Goal: Task Accomplishment & Management: Manage account settings

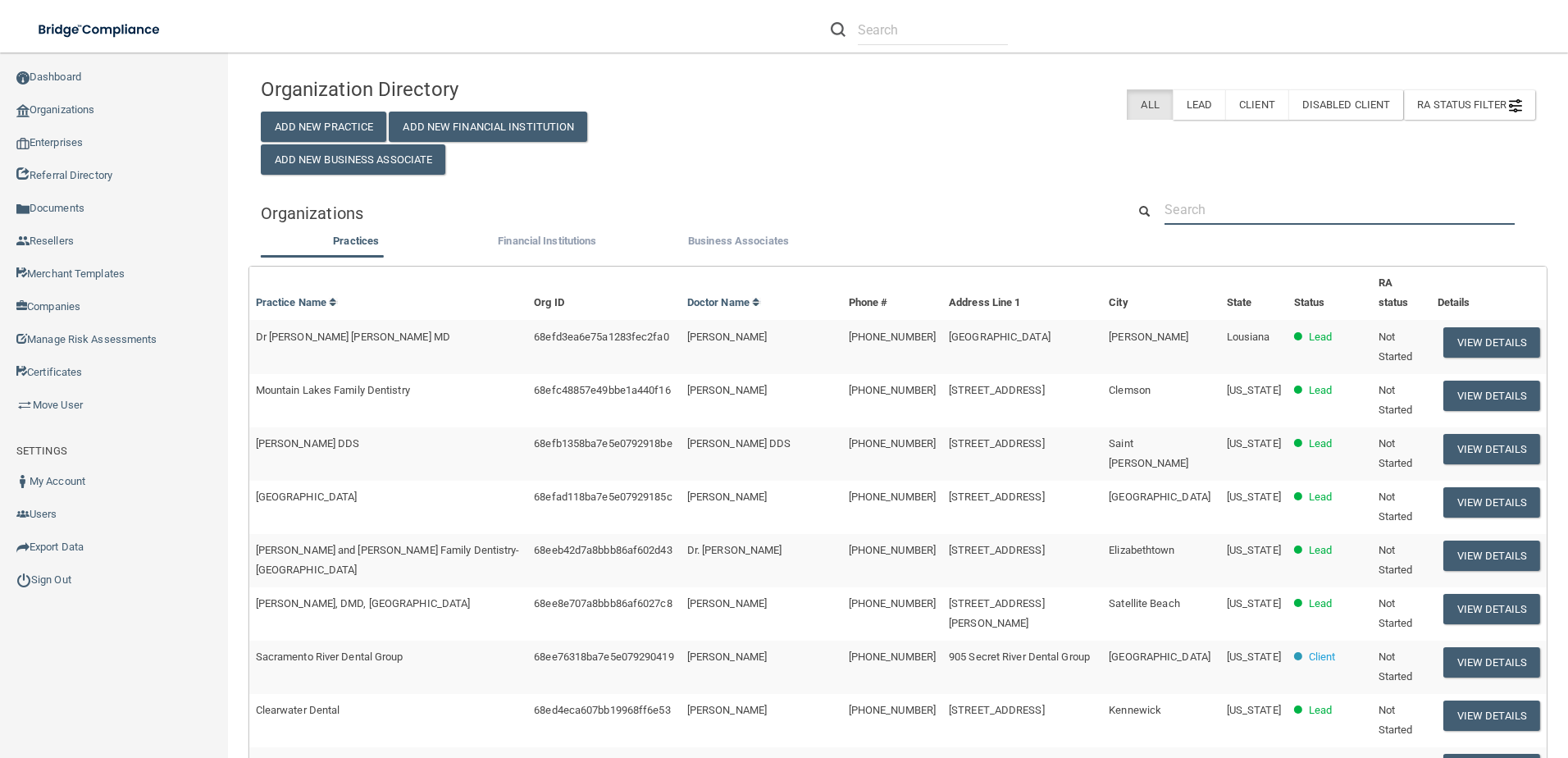
click at [1274, 213] on input "text" at bounding box center [1339, 209] width 350 height 31
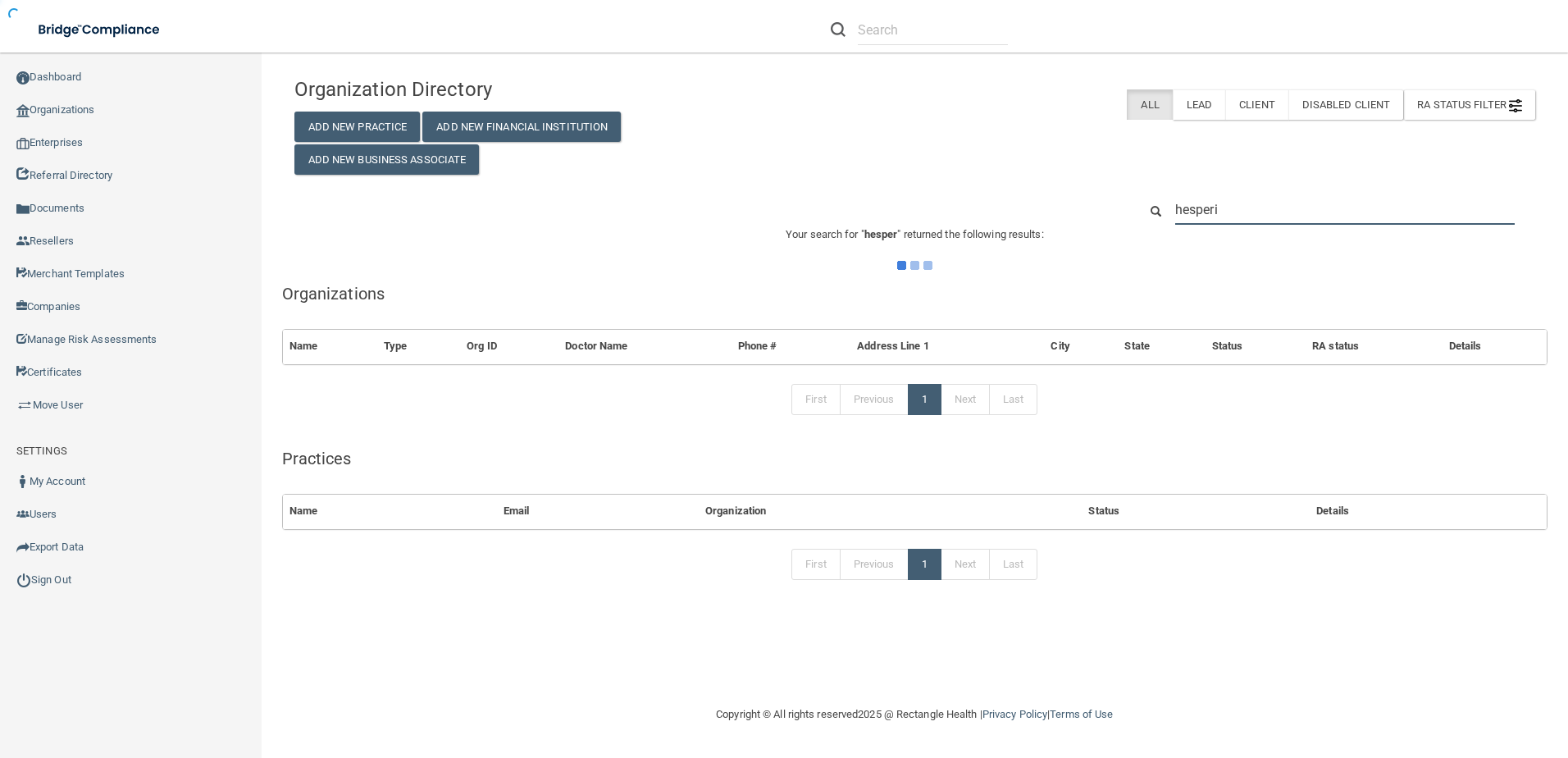
type input "hesperia"
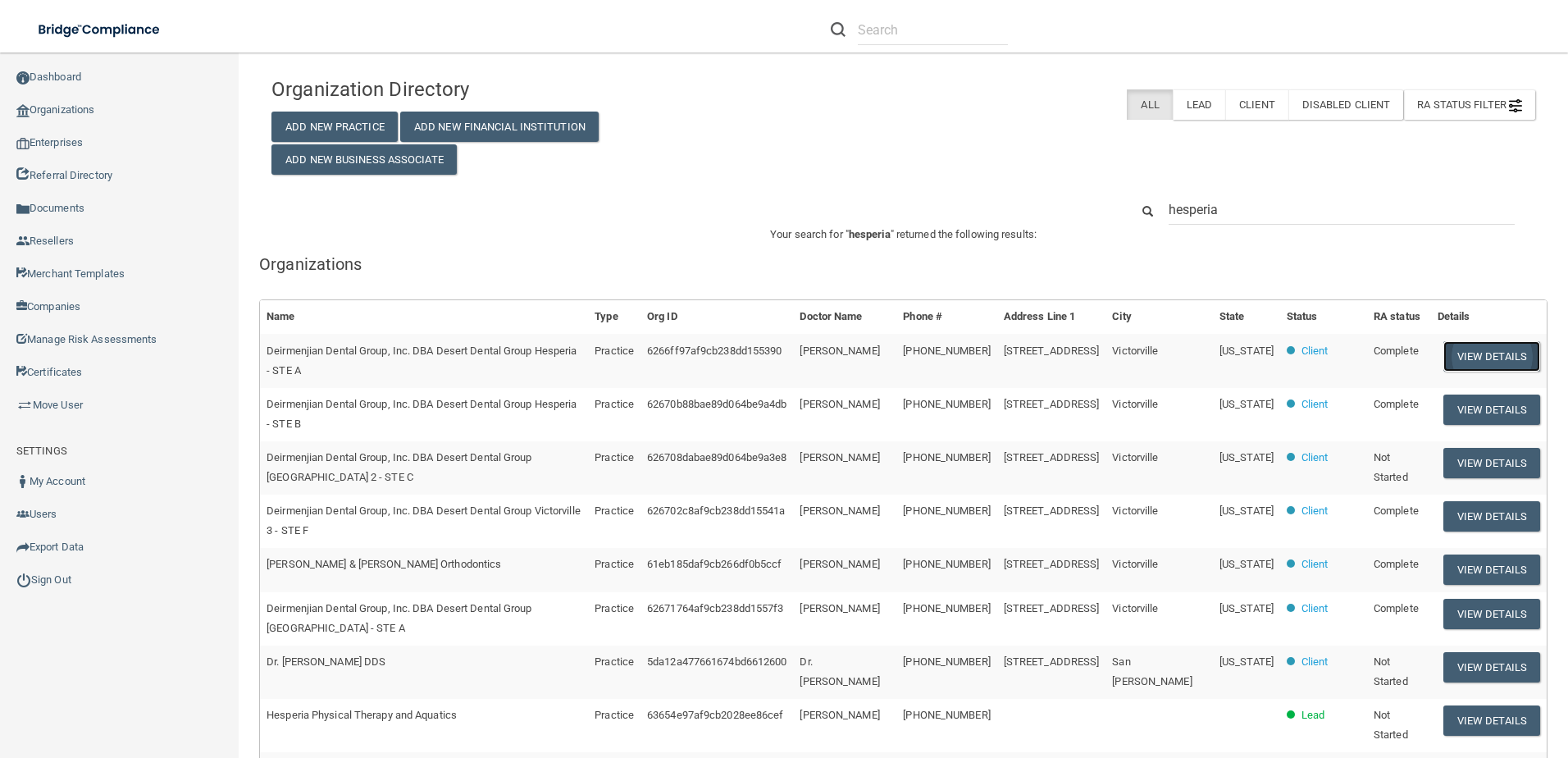
click at [1464, 356] on button "View Details" at bounding box center [1490, 356] width 97 height 31
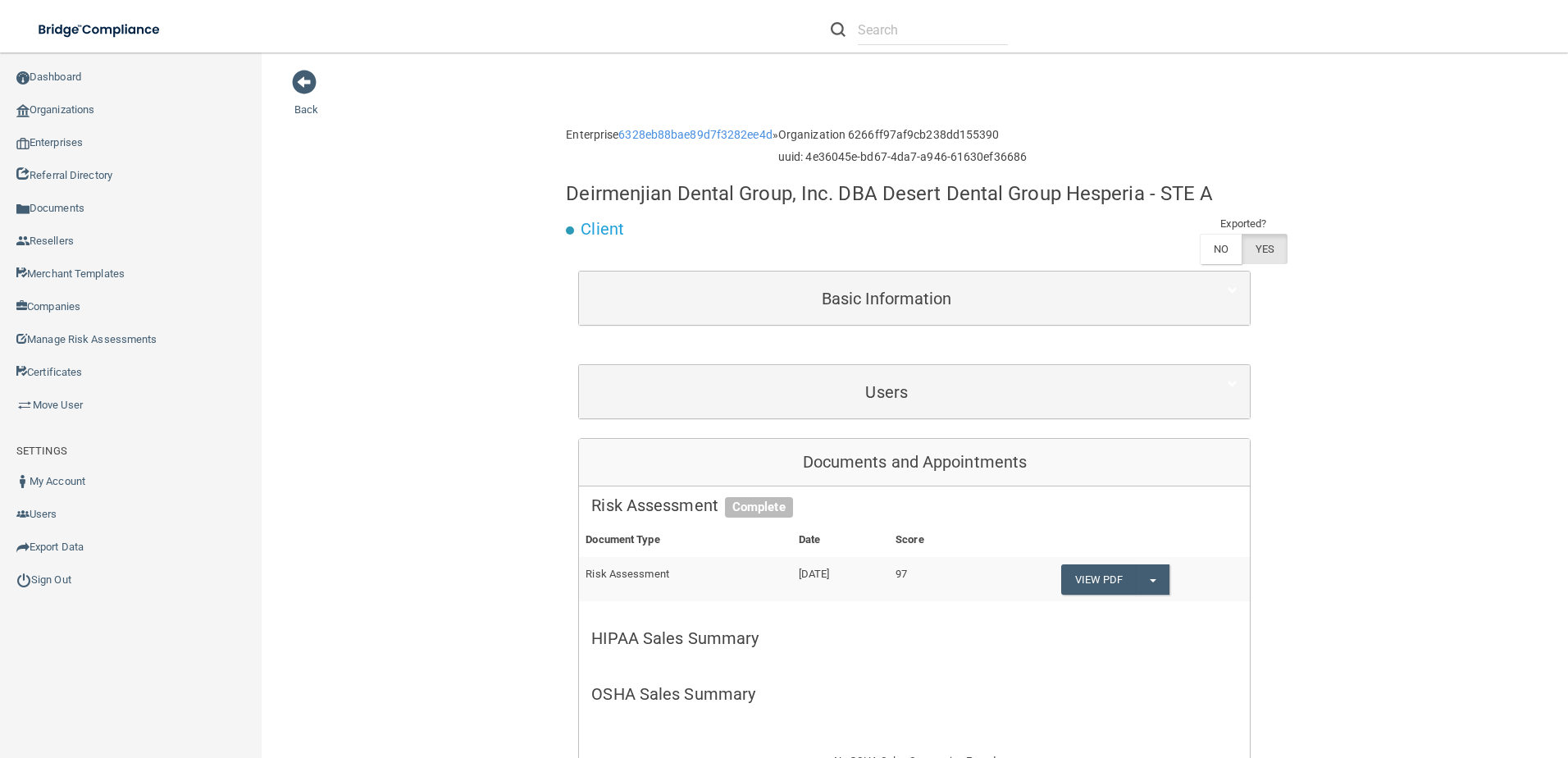
click at [888, 373] on div "Users" at bounding box center [914, 391] width 670 height 53
click at [857, 415] on div "Users" at bounding box center [914, 391] width 670 height 53
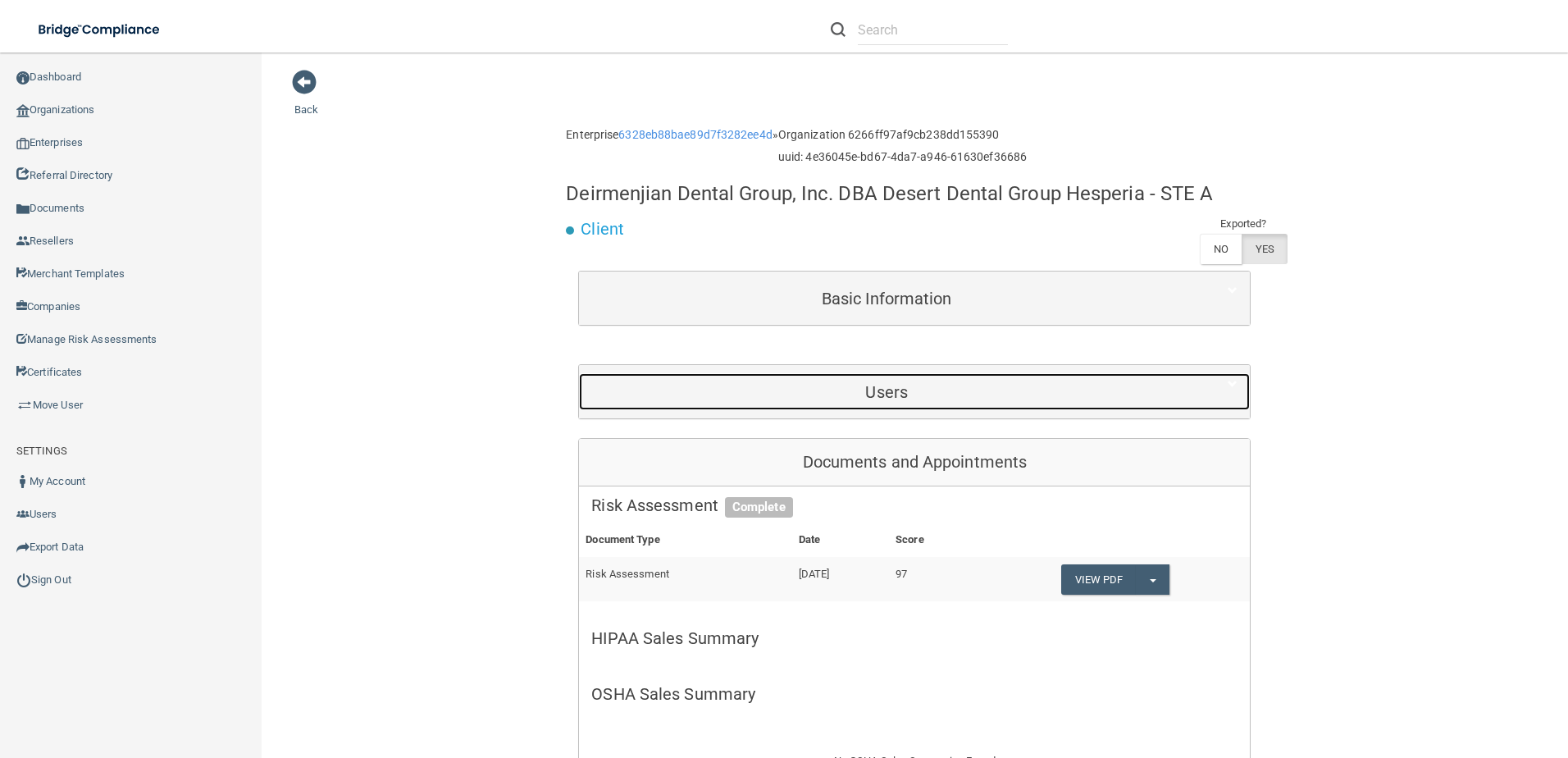
click at [867, 384] on h5 "Users" at bounding box center [886, 392] width 590 height 18
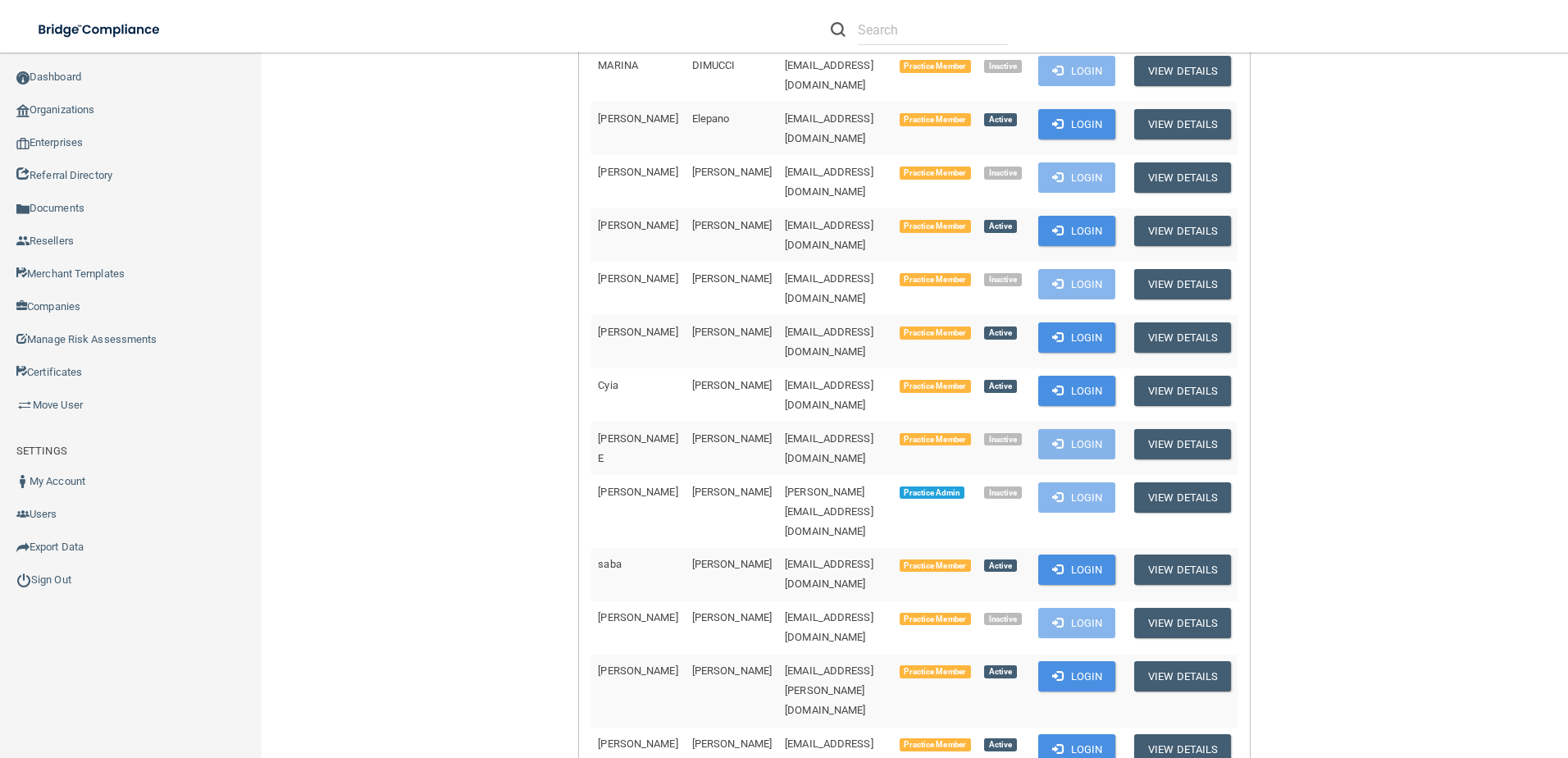
scroll to position [1148, 0]
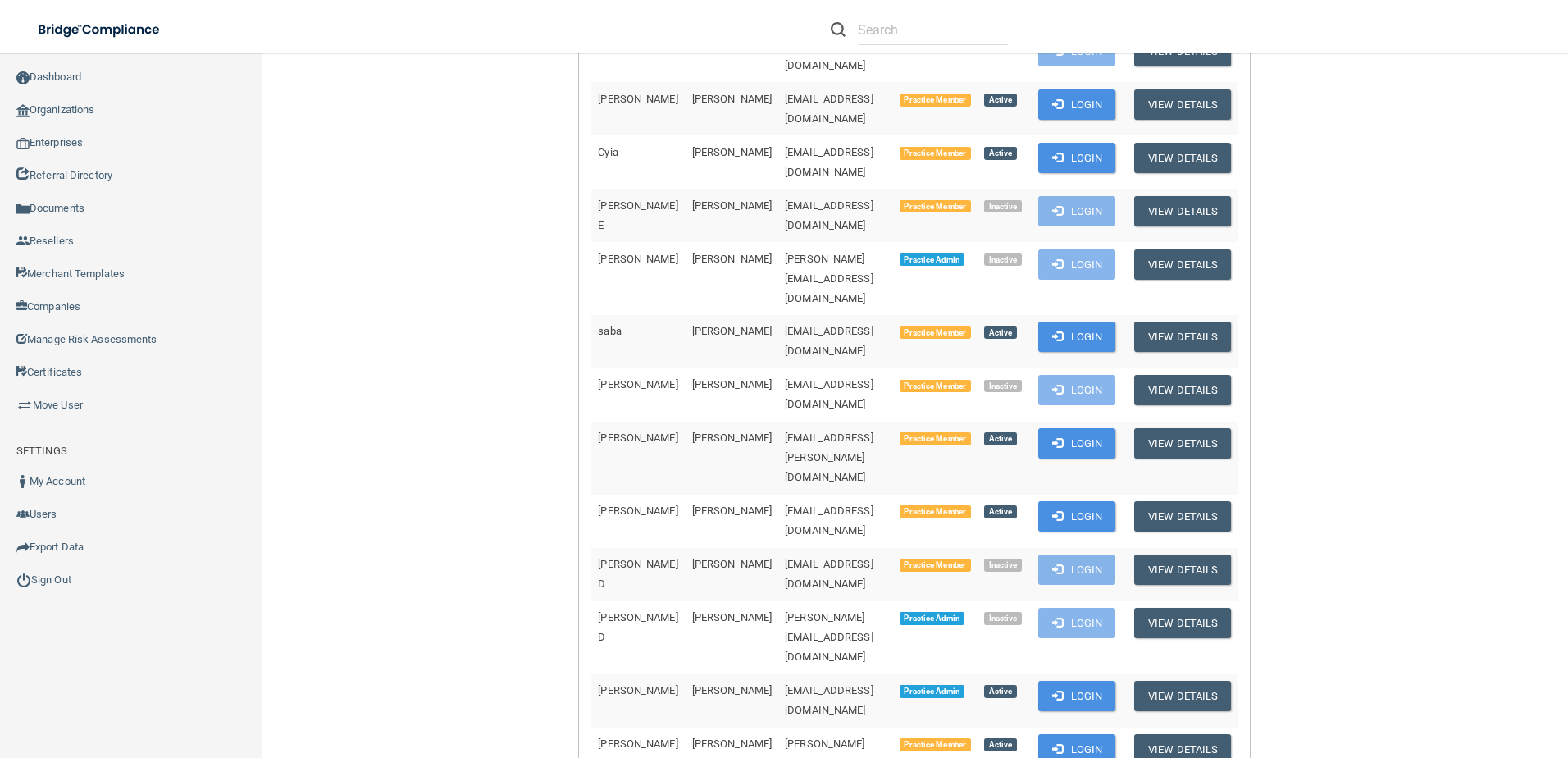
drag, startPoint x: 891, startPoint y: 509, endPoint x: 737, endPoint y: 516, distance: 154.2
drag, startPoint x: 737, startPoint y: 516, endPoint x: 764, endPoint y: 514, distance: 27.1
copy span "smiley.riley0318@gmail.com"
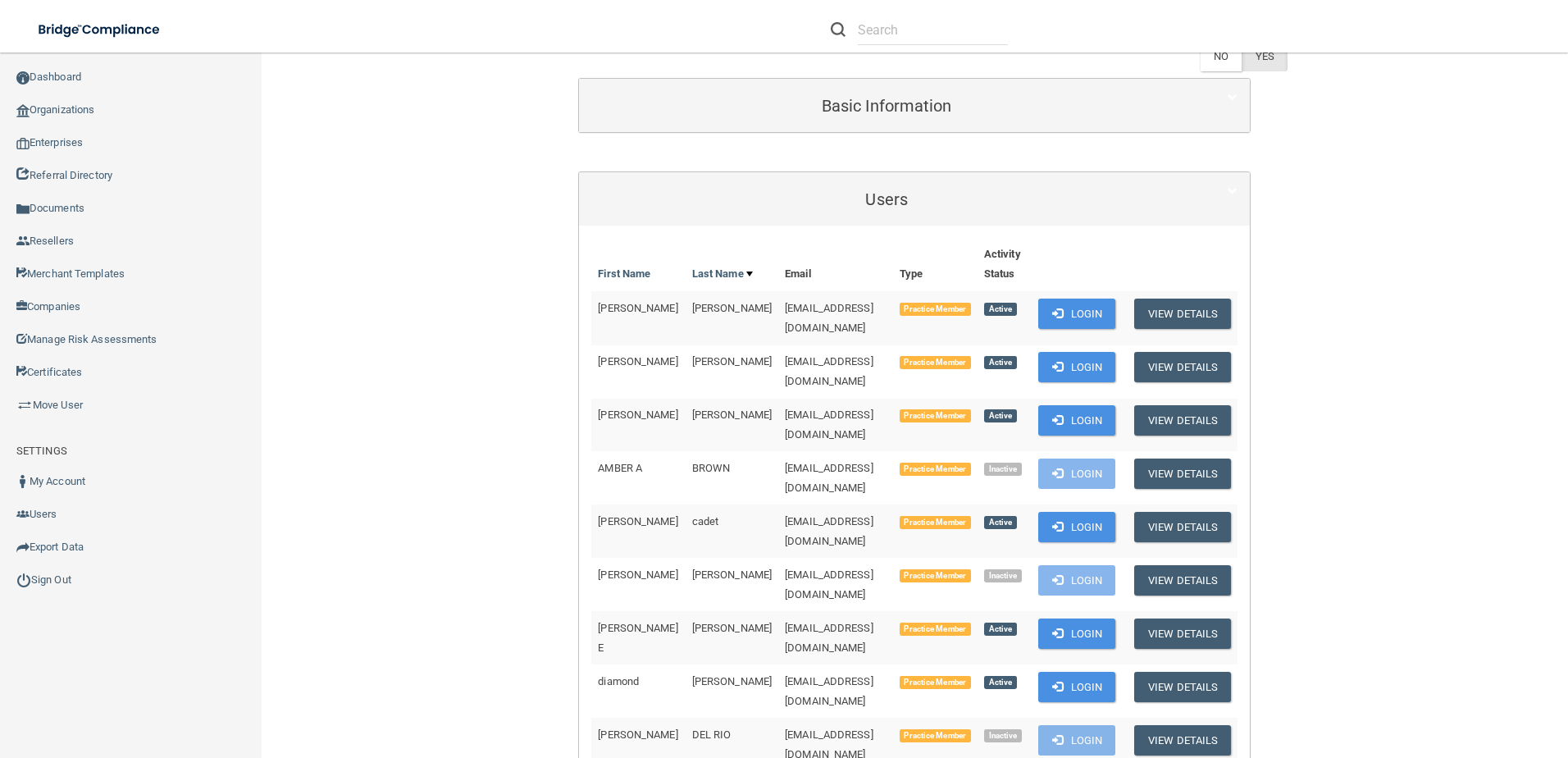
scroll to position [0, 0]
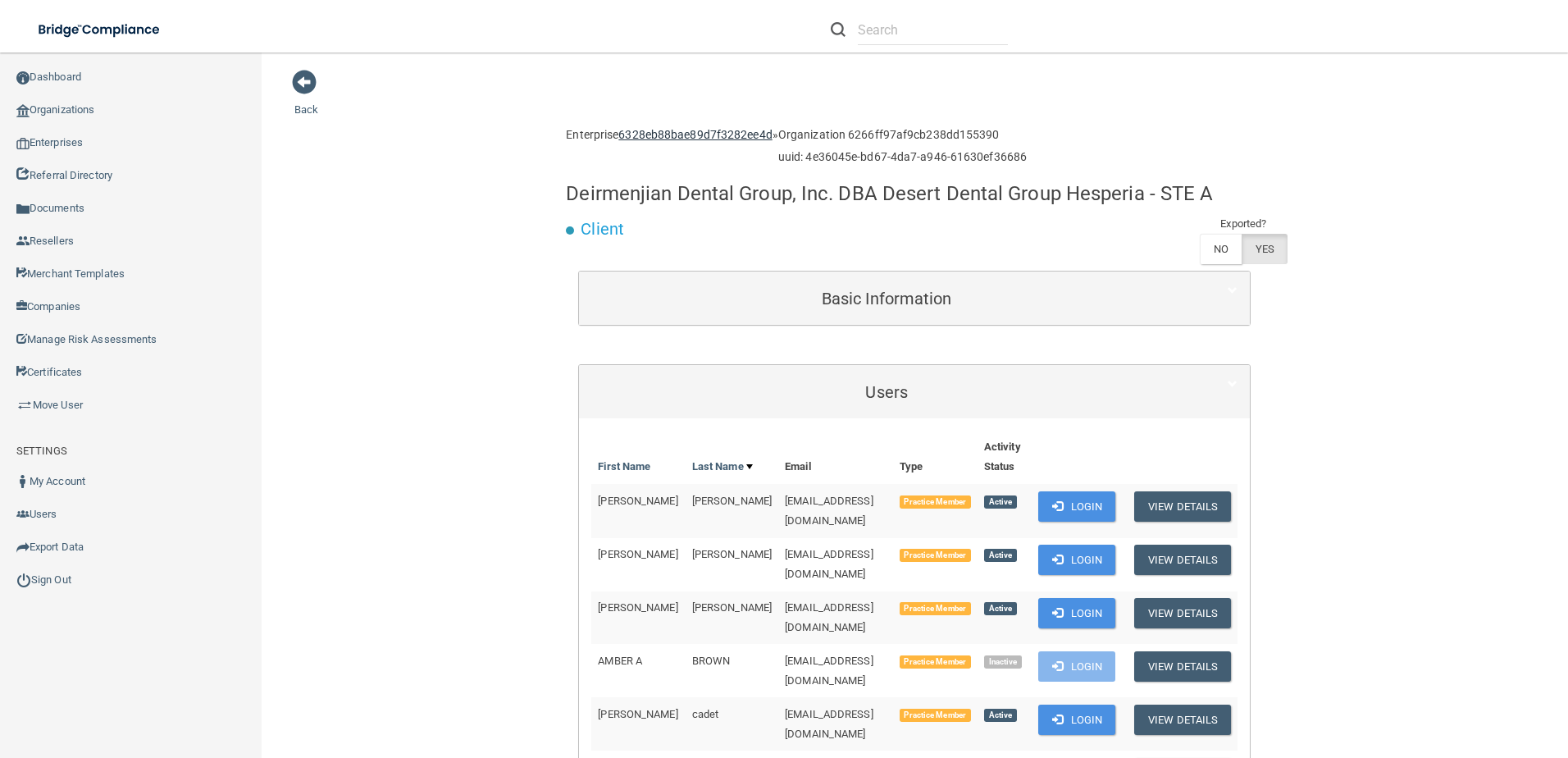
click at [715, 131] on link "6328eb88bae89d7f3282ee4d" at bounding box center [695, 134] width 153 height 14
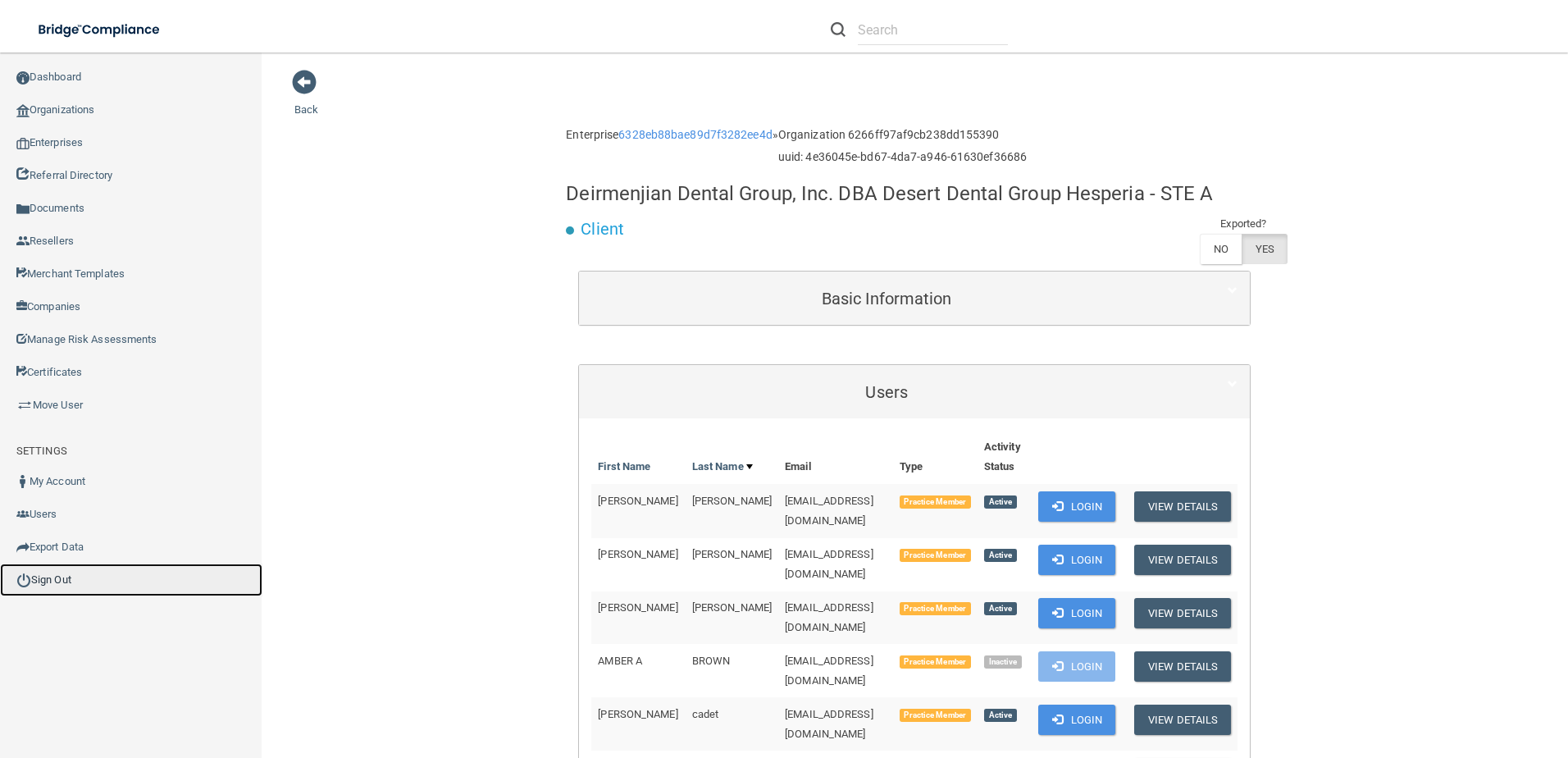
click at [64, 582] on link "Sign Out" at bounding box center [131, 579] width 263 height 32
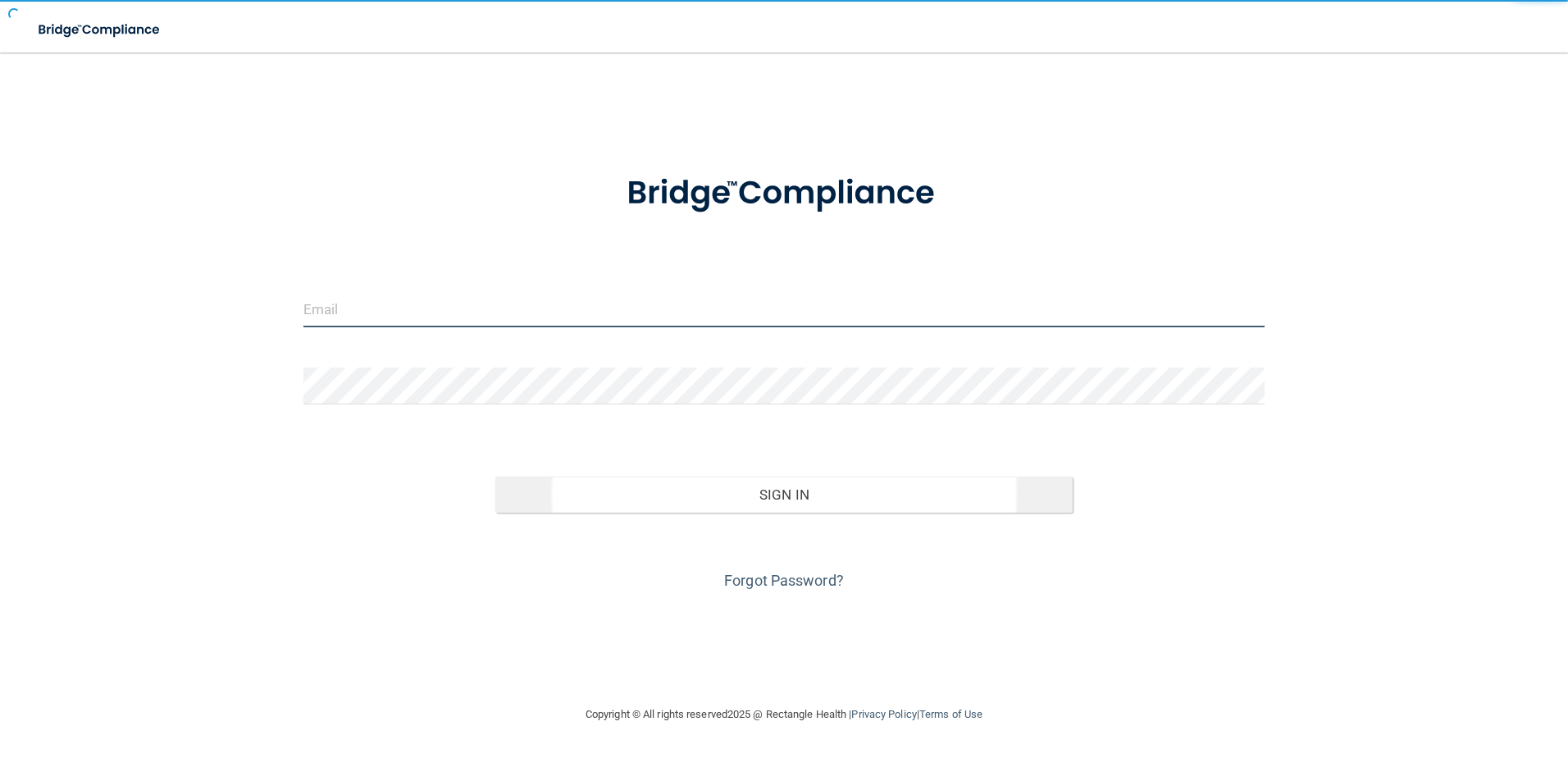
type input "agrantz@rectanglehealth.com"
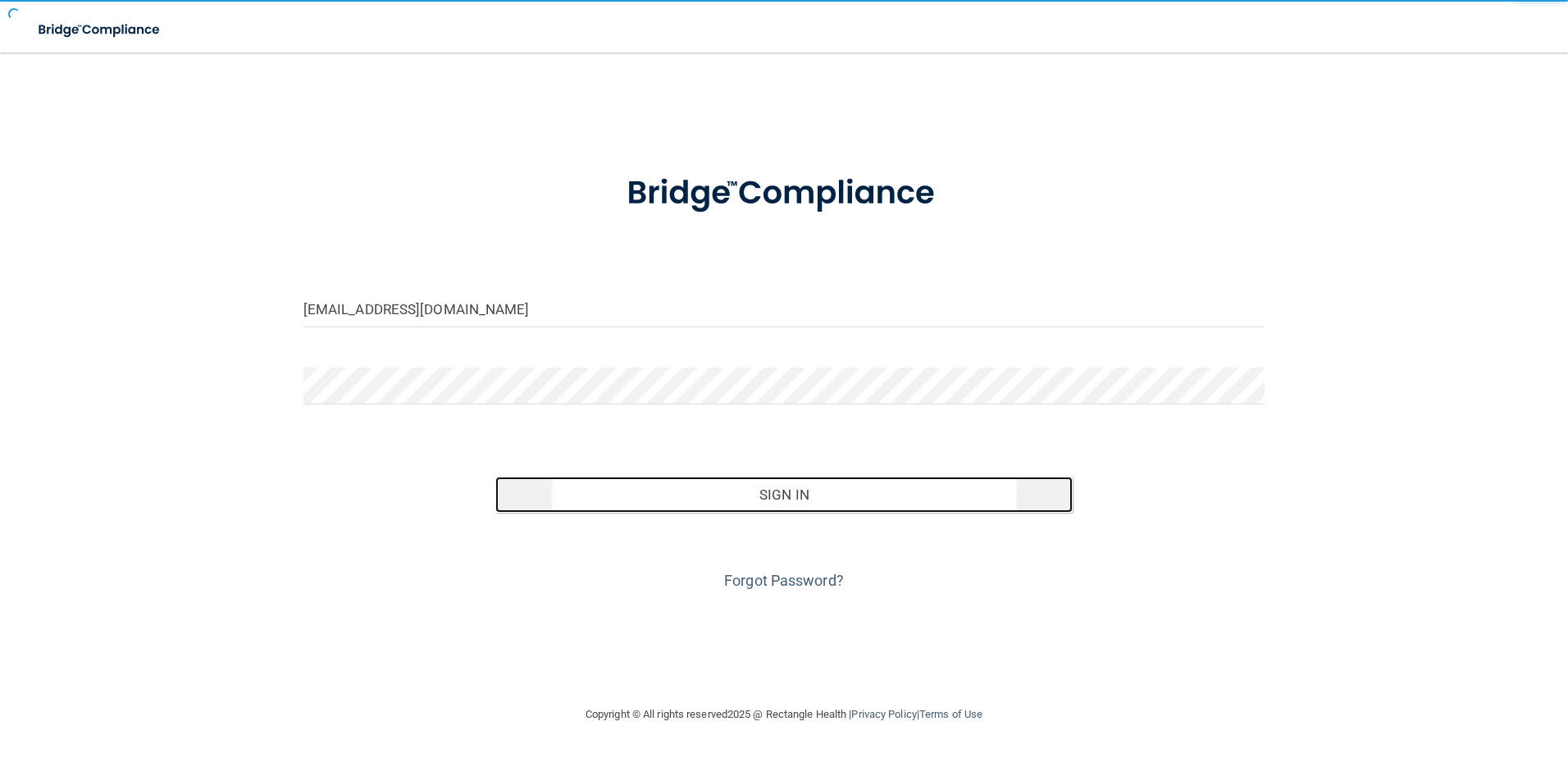
click at [777, 505] on button "Sign In" at bounding box center [784, 495] width 577 height 36
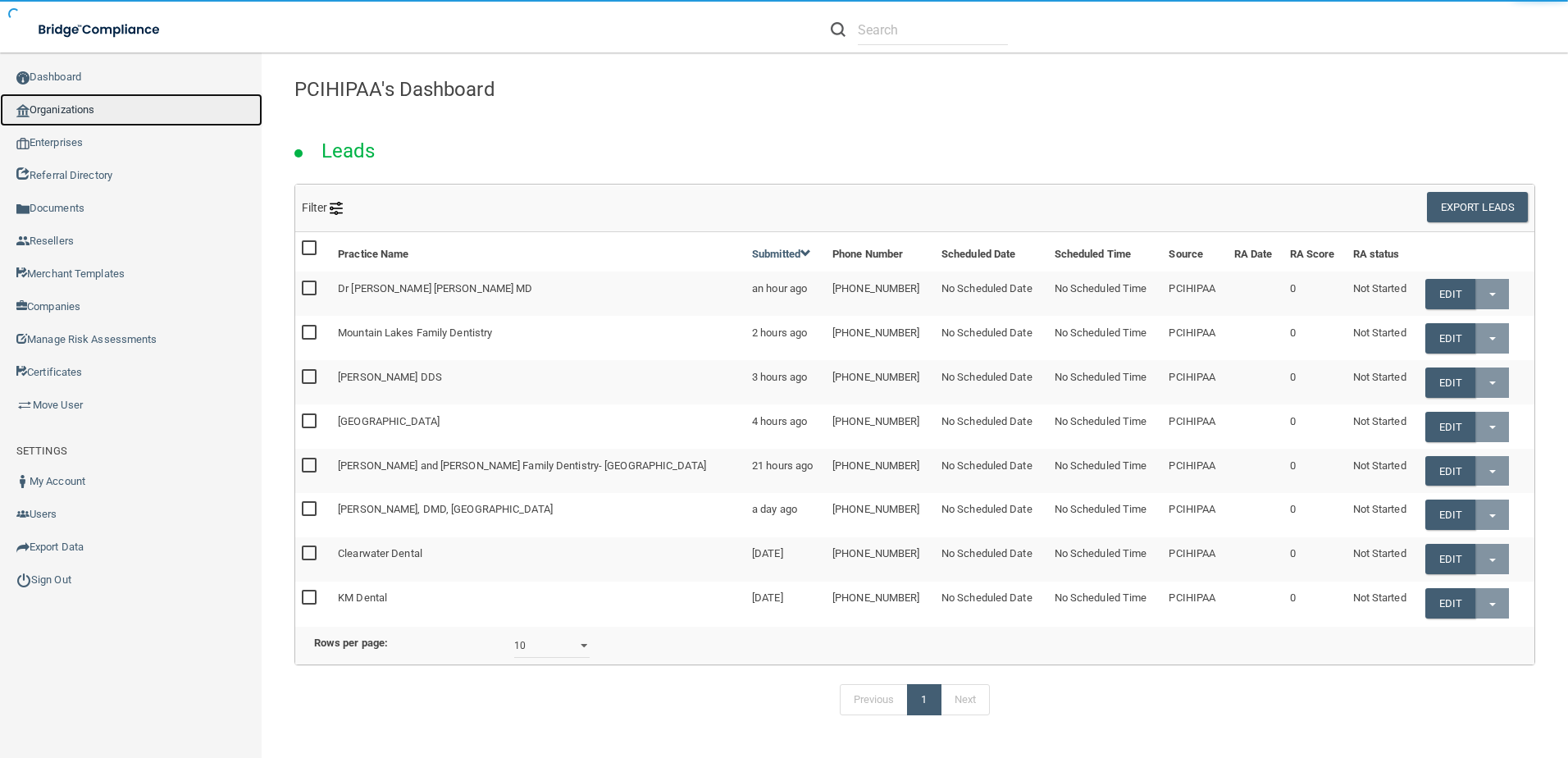
click at [85, 105] on link "Organizations" at bounding box center [131, 110] width 263 height 32
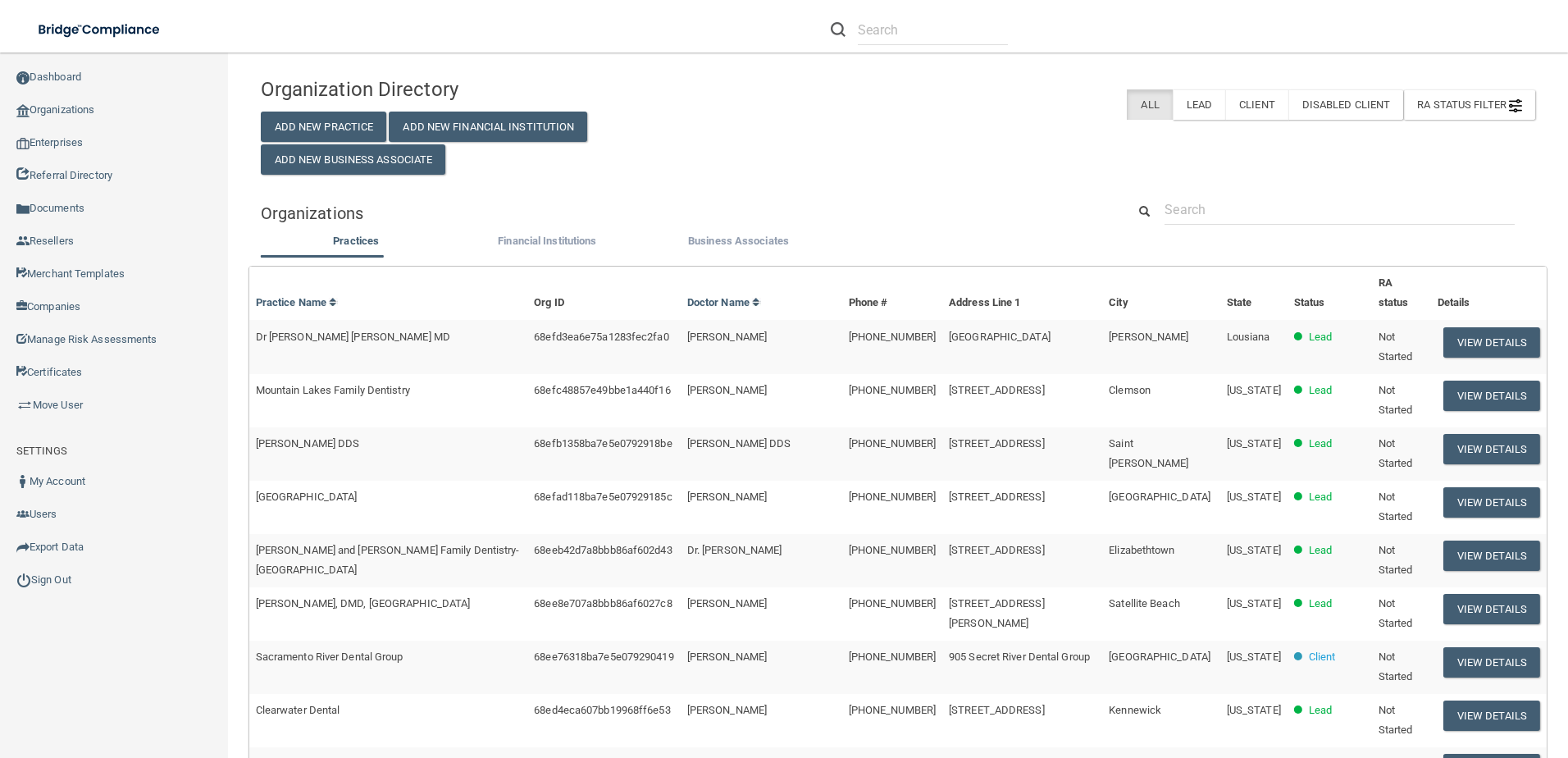
click at [1289, 193] on div "Organization Directory Add New Practice Add New Financial Institution Add New B…" at bounding box center [898, 634] width 1274 height 1132
click at [1277, 210] on input "text" at bounding box center [1339, 209] width 350 height 31
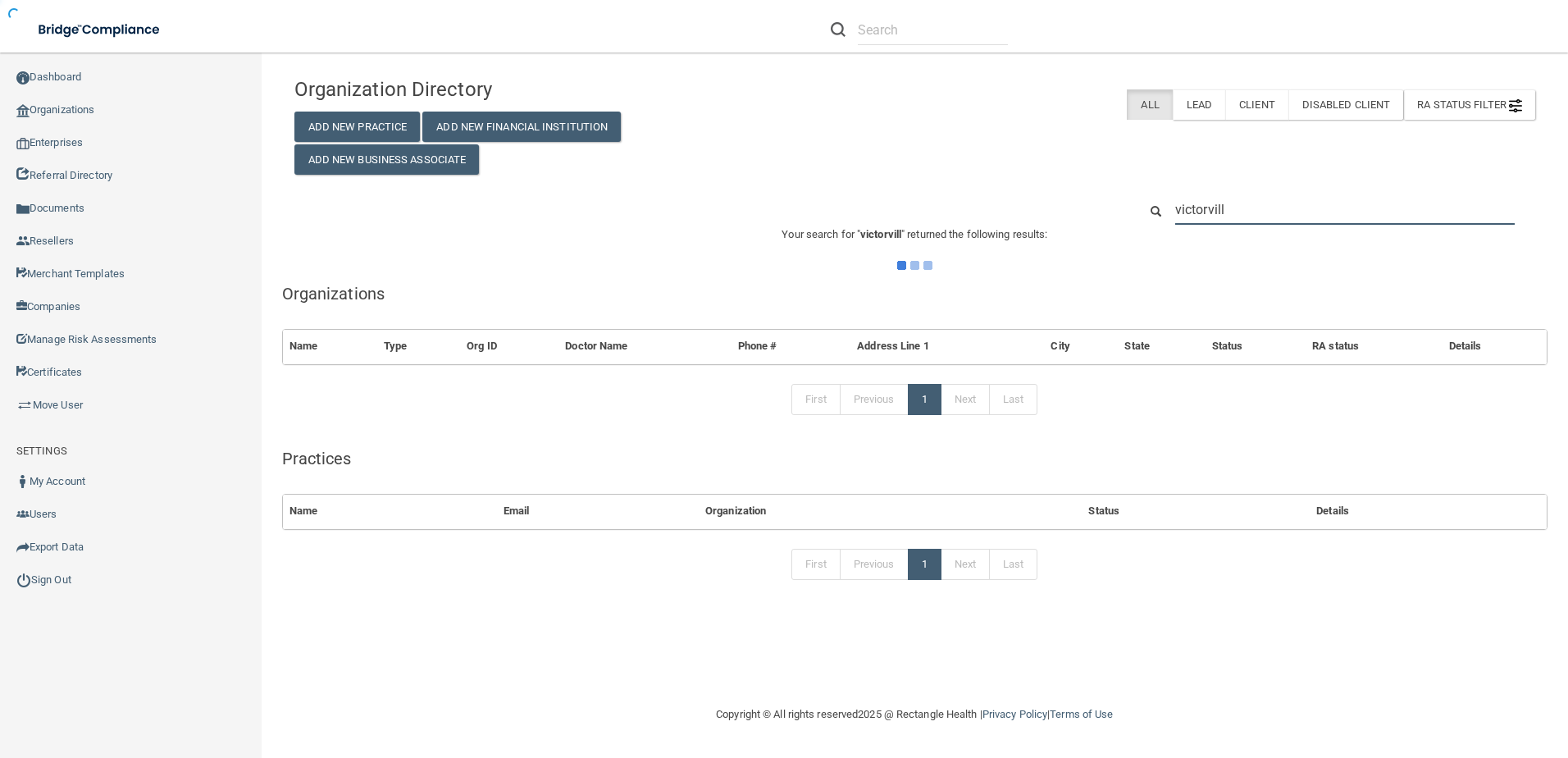
type input "victorville"
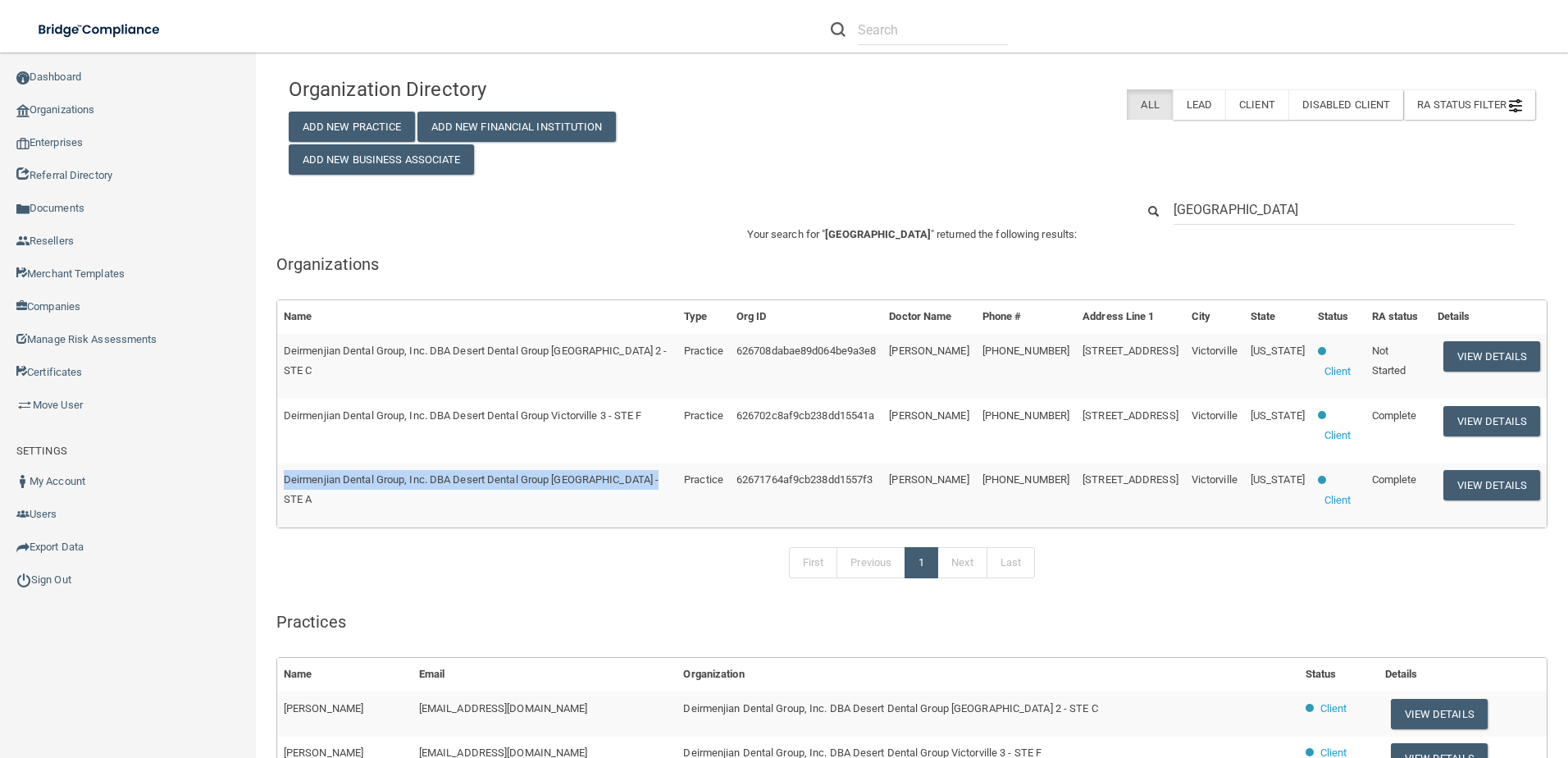
drag, startPoint x: 653, startPoint y: 441, endPoint x: 285, endPoint y: 435, distance: 368.0
click at [285, 463] on td "Deirmenjian Dental Group, Inc. DBA Desert Dental Group Victorville - STE A" at bounding box center [476, 495] width 400 height 64
drag, startPoint x: 285, startPoint y: 435, endPoint x: 338, endPoint y: 441, distance: 53.3
copy span "Deirmenjian Dental Group, Inc. DBA Desert Dental Group Victorville - STE A"
click at [57, 400] on link "Move User" at bounding box center [128, 405] width 256 height 32
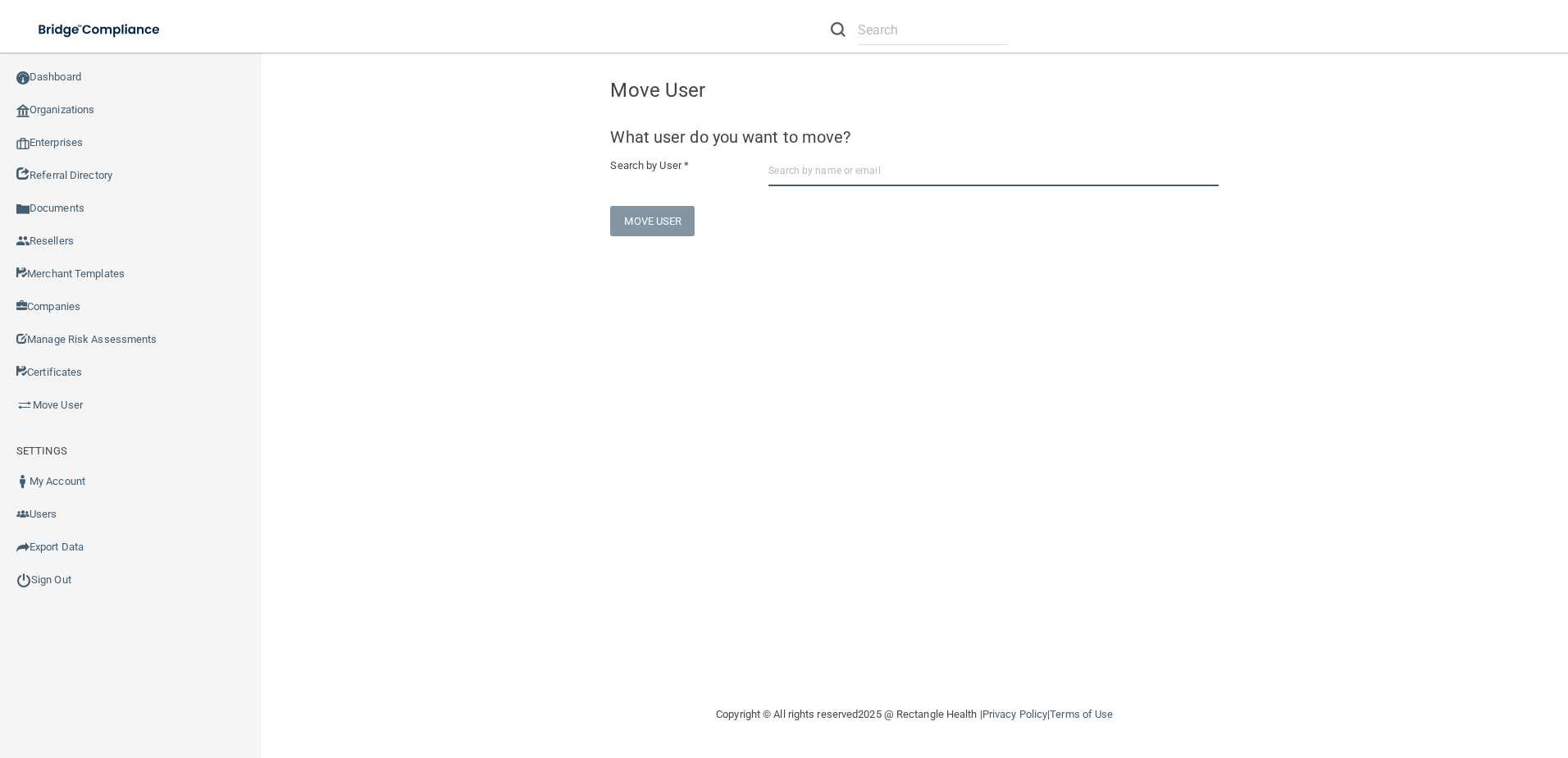
click at [816, 180] on input "text" at bounding box center [993, 171] width 450 height 31
paste input "smiley.riley0318@gmail.com"
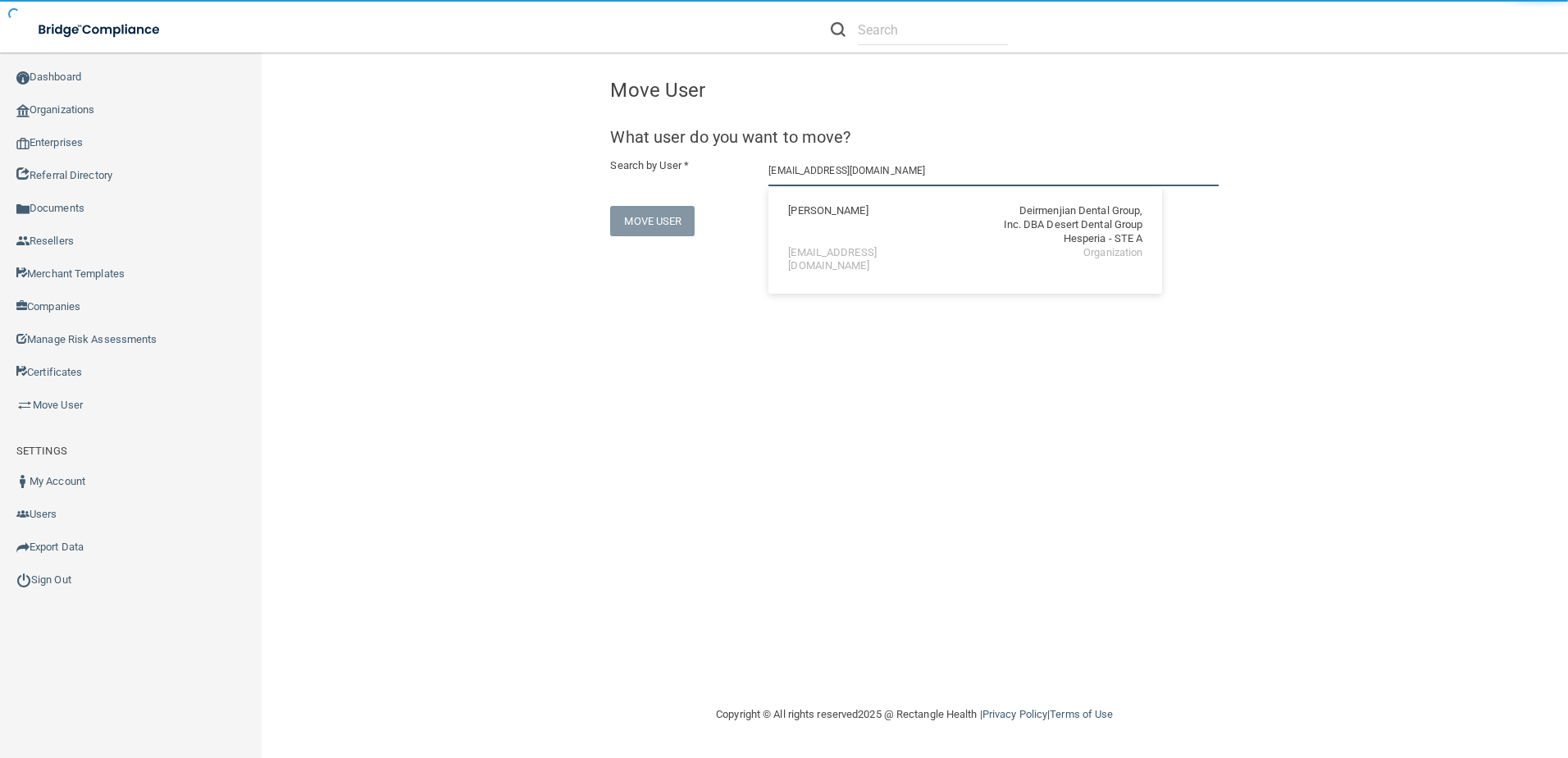
click at [806, 182] on input "smiley.riley0318@gmail.com" at bounding box center [993, 171] width 450 height 31
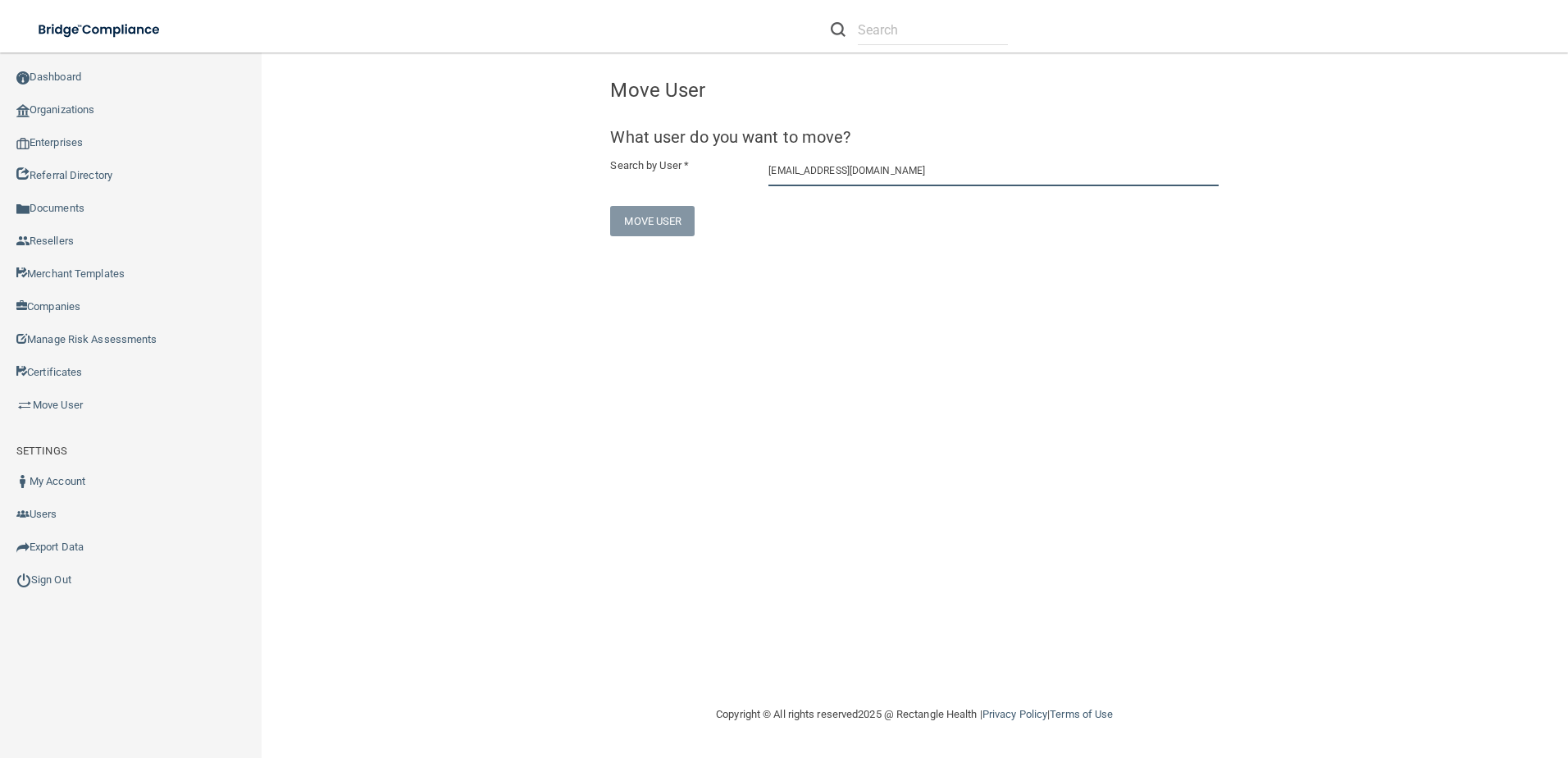
click at [810, 177] on input "smiley.riley0318@gmail.com" at bounding box center [993, 171] width 450 height 31
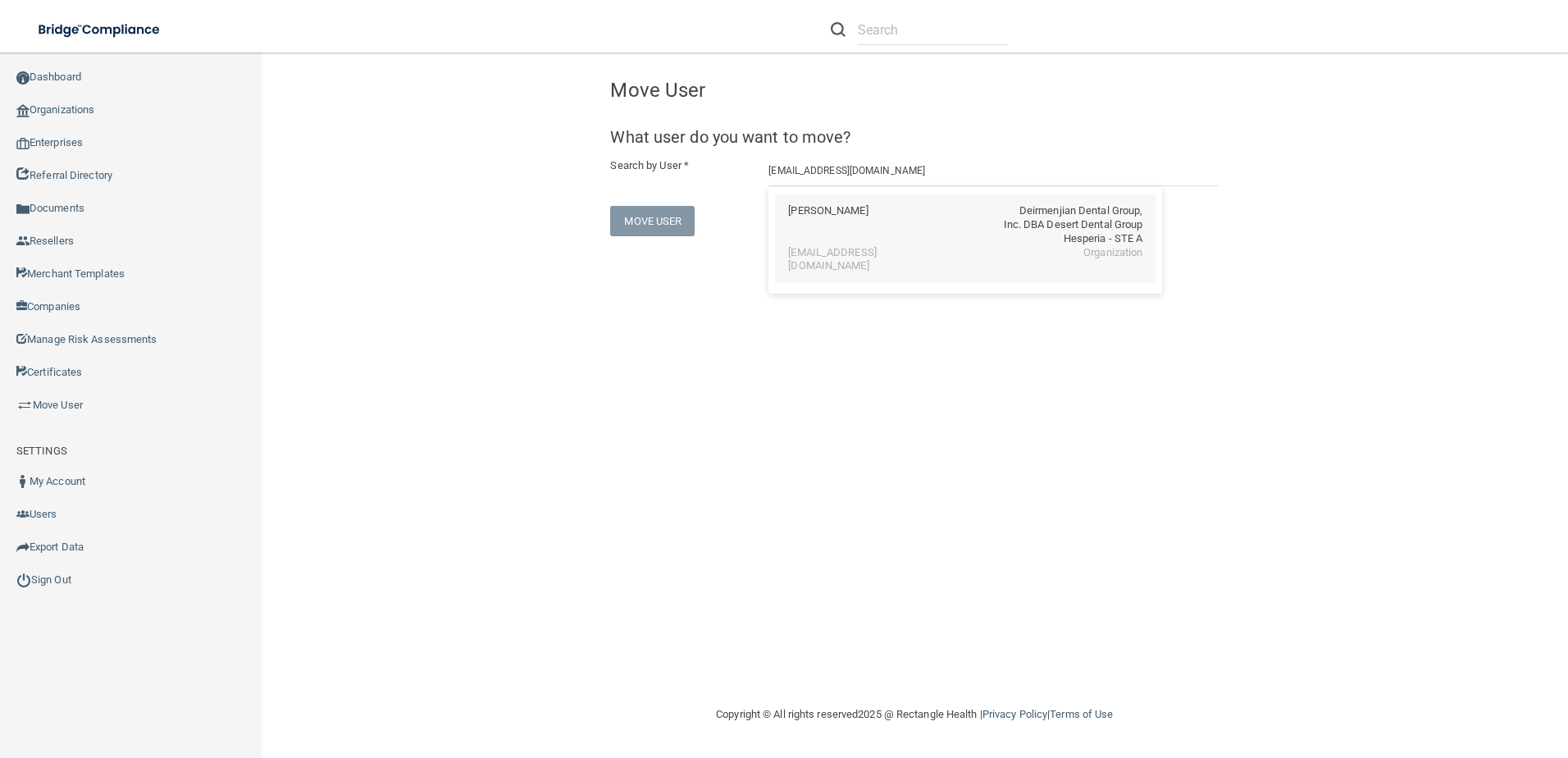
click at [829, 229] on div "Riley Ponder" at bounding box center [827, 225] width 79 height 42
type input "Riley Ponder"
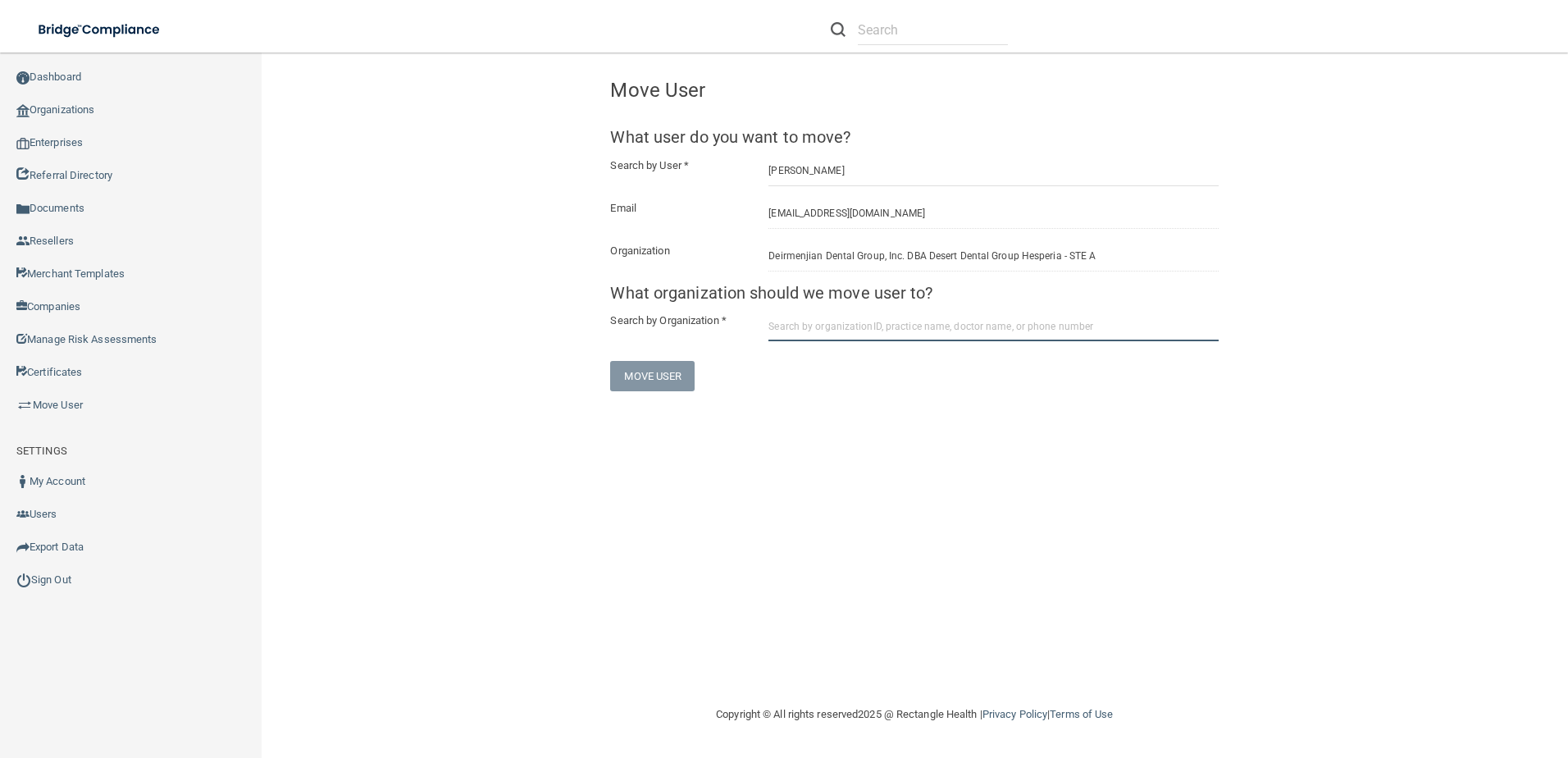
click at [845, 323] on input "text" at bounding box center [993, 326] width 450 height 31
paste input "Deirmenjian Dental Group, Inc. DBA Desert Dental Group Victorville - STE A"
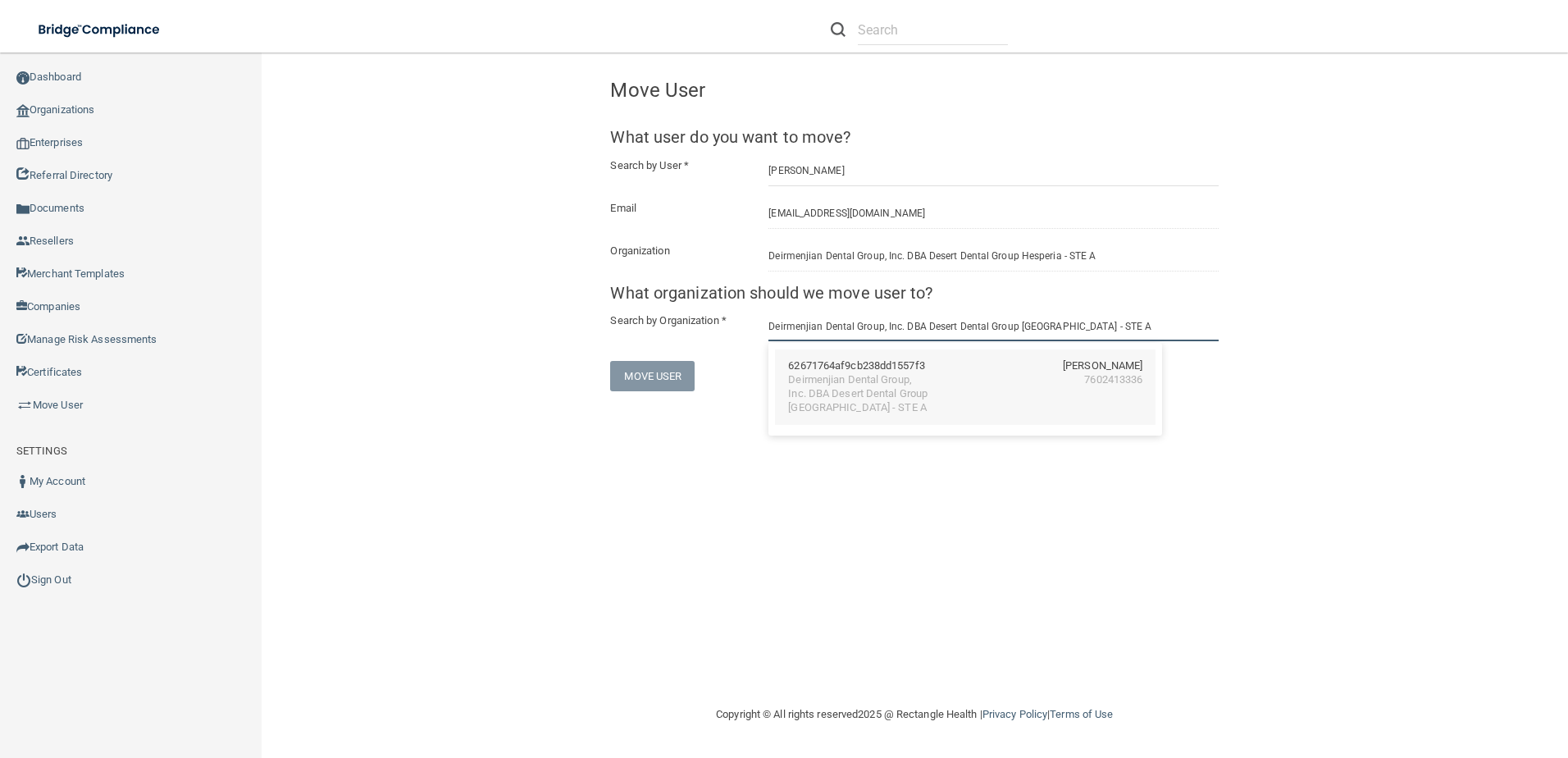
type input "Deirmenjian Dental Group, Inc. DBA Desert Dental Group Victorville - STE A"
click at [831, 393] on div "Deirmenjian Dental Group, Inc. DBA Desert Dental Group Victorville - STE A" at bounding box center [858, 394] width 142 height 42
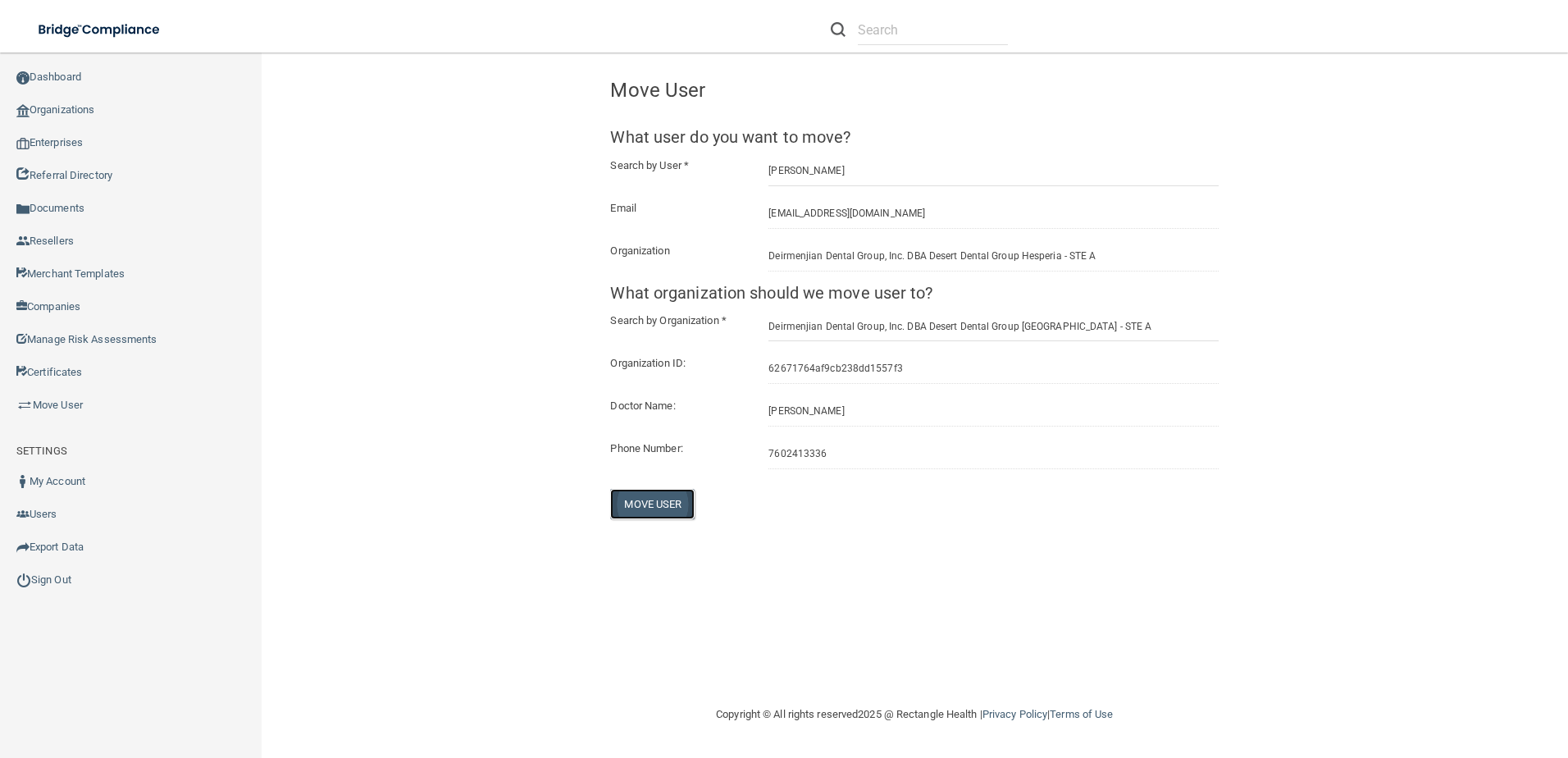
click at [650, 504] on button "Move User" at bounding box center [652, 504] width 85 height 31
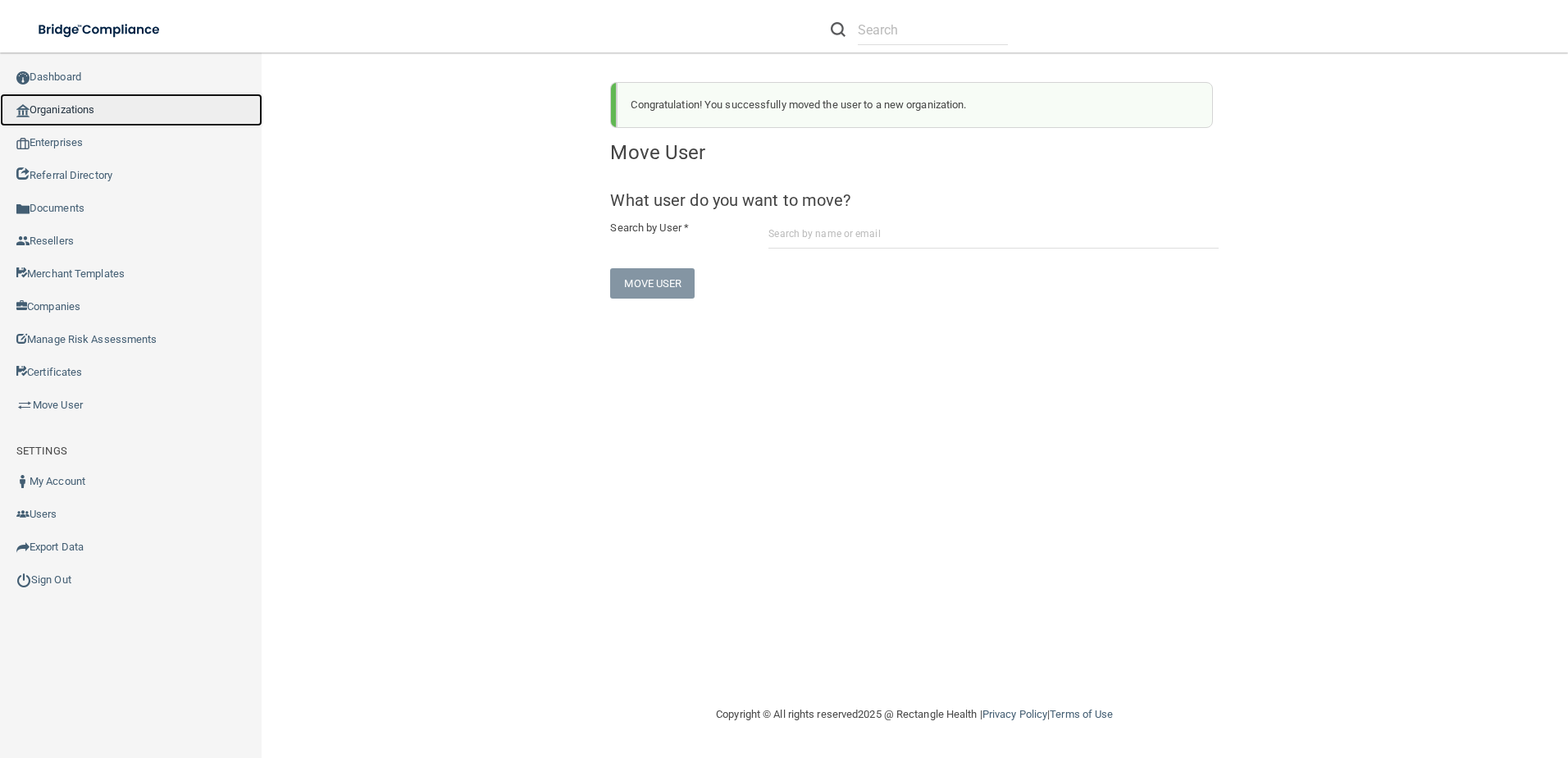
click at [80, 105] on link "Organizations" at bounding box center [131, 110] width 263 height 32
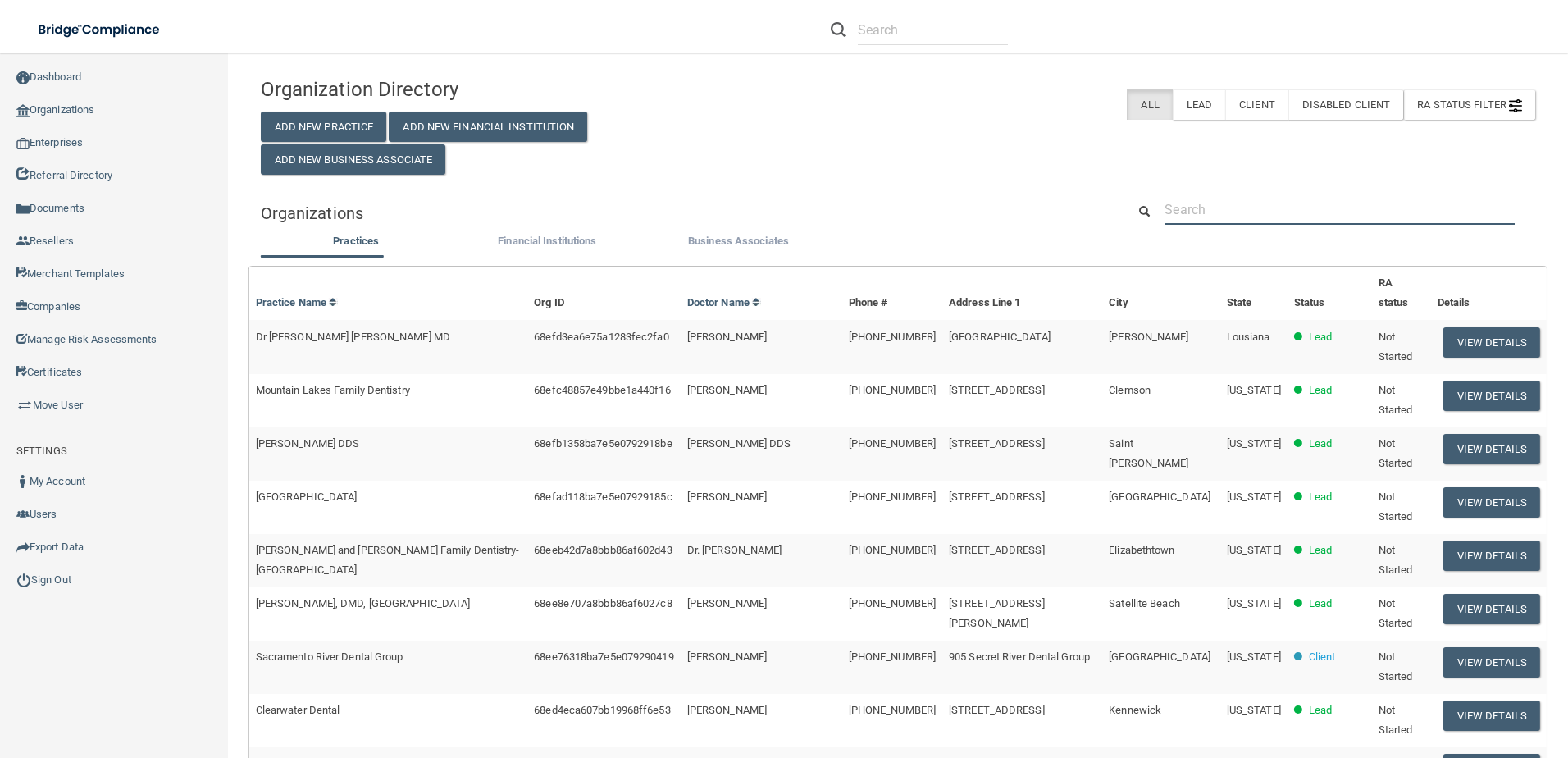
click at [1325, 217] on input "text" at bounding box center [1339, 209] width 350 height 31
paste input "Deirmenjian Dental Group, Inc. DBA Desert Dental Group Victorville - STE A"
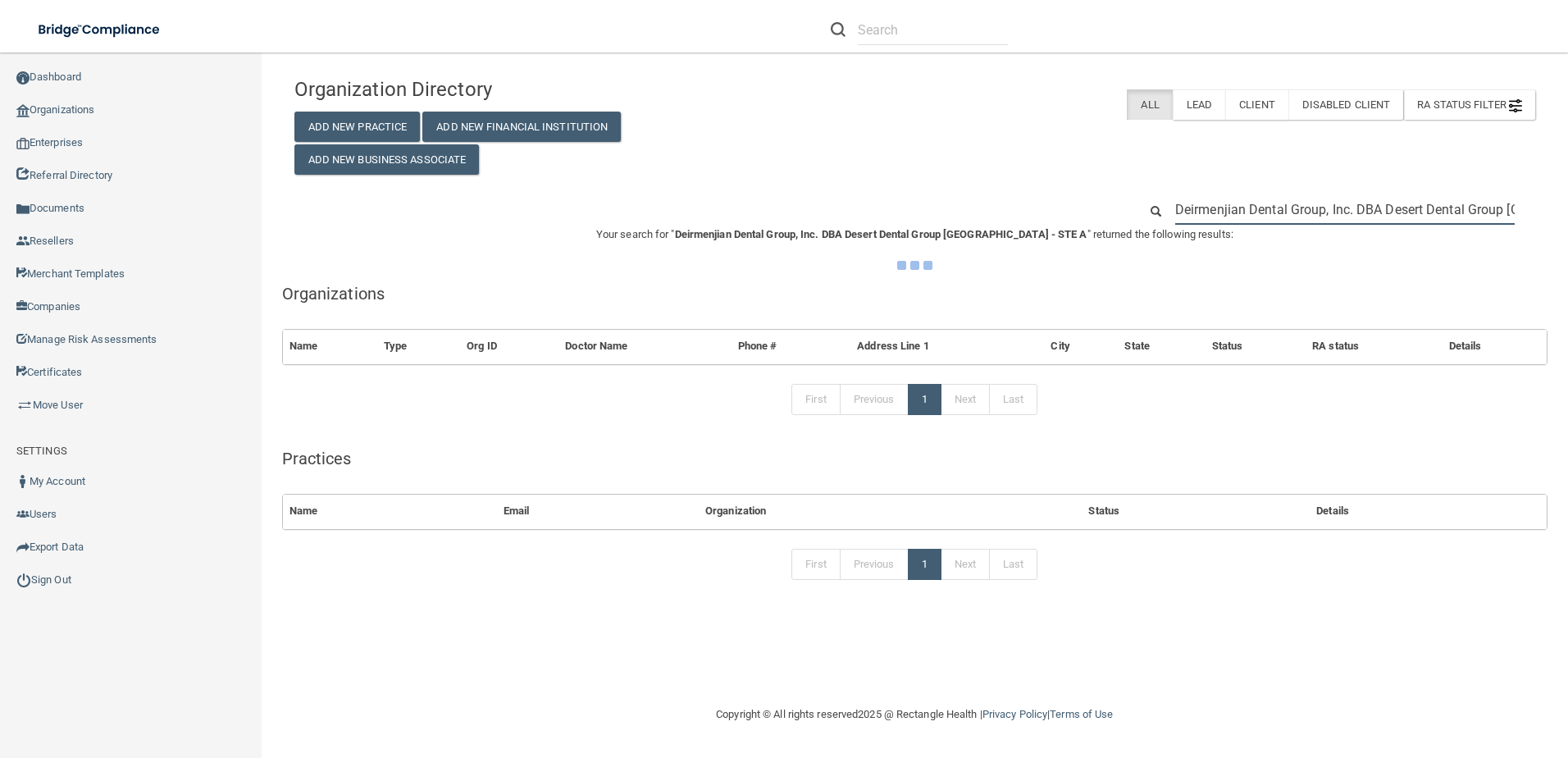
scroll to position [0, 97]
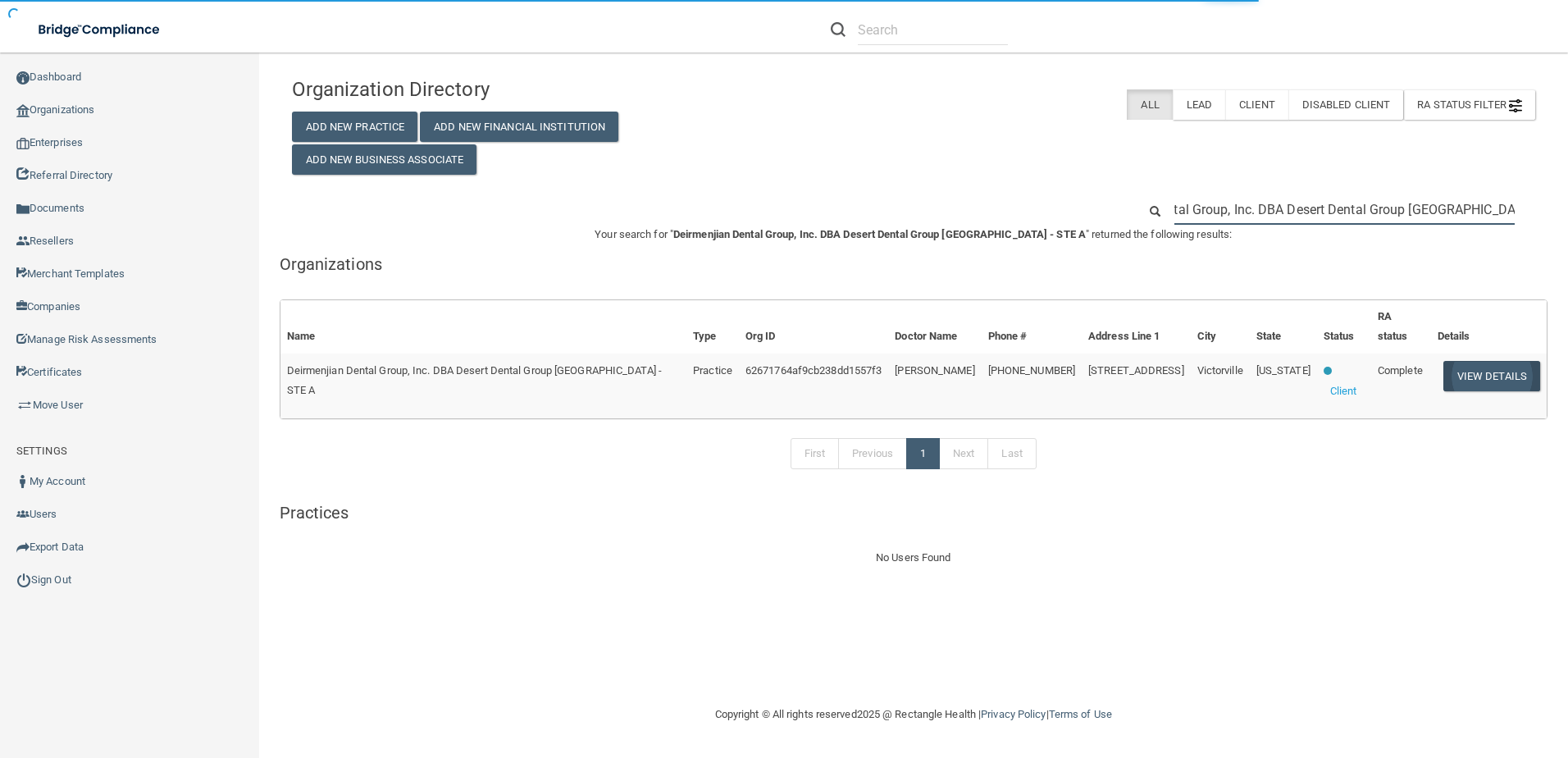
type input "Deirmenjian Dental Group, Inc. DBA Desert Dental Group Victorville - STE A"
click at [1452, 361] on button "View Details" at bounding box center [1490, 376] width 97 height 31
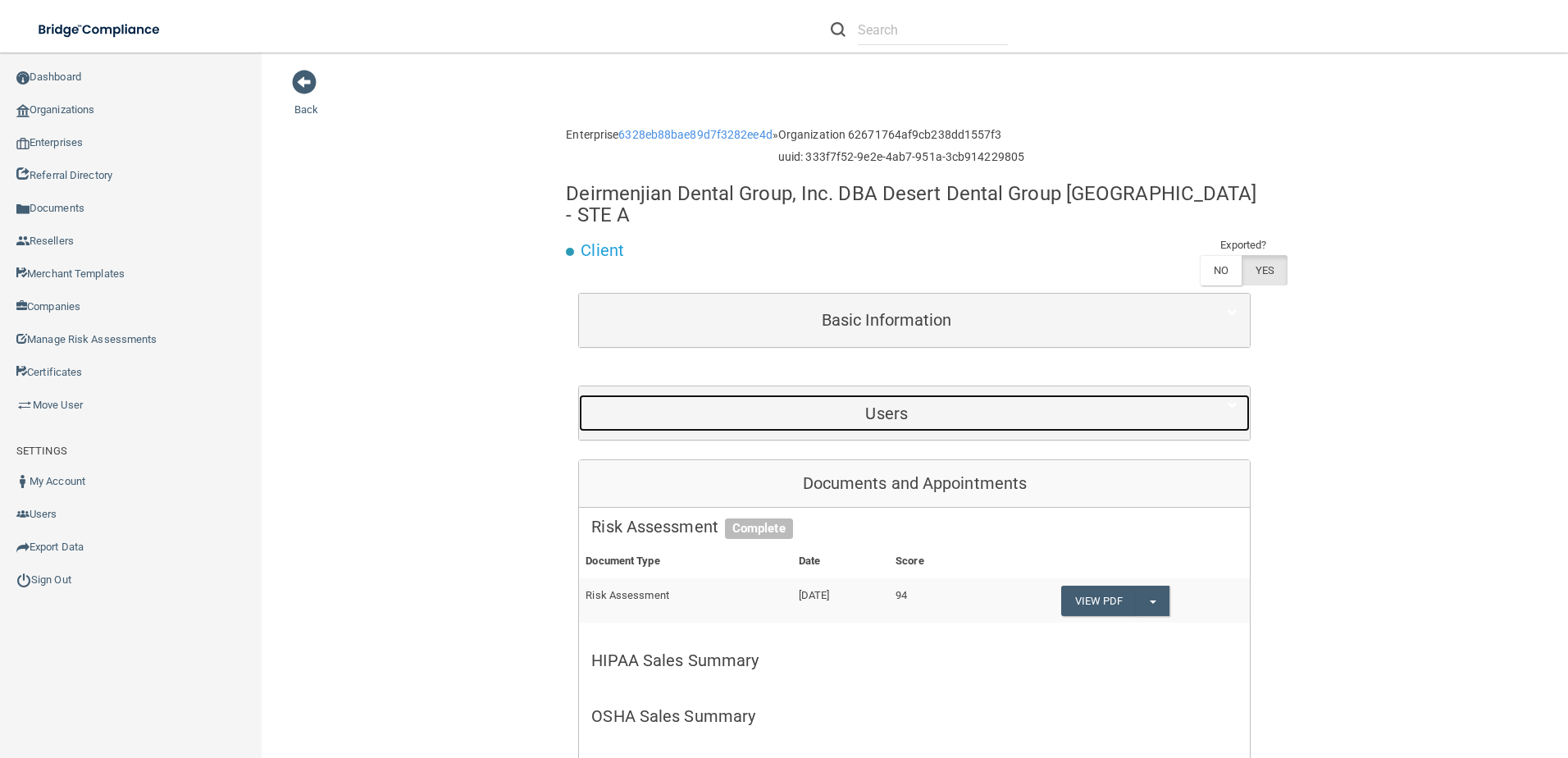
click at [996, 404] on h5 "Users" at bounding box center [886, 413] width 590 height 18
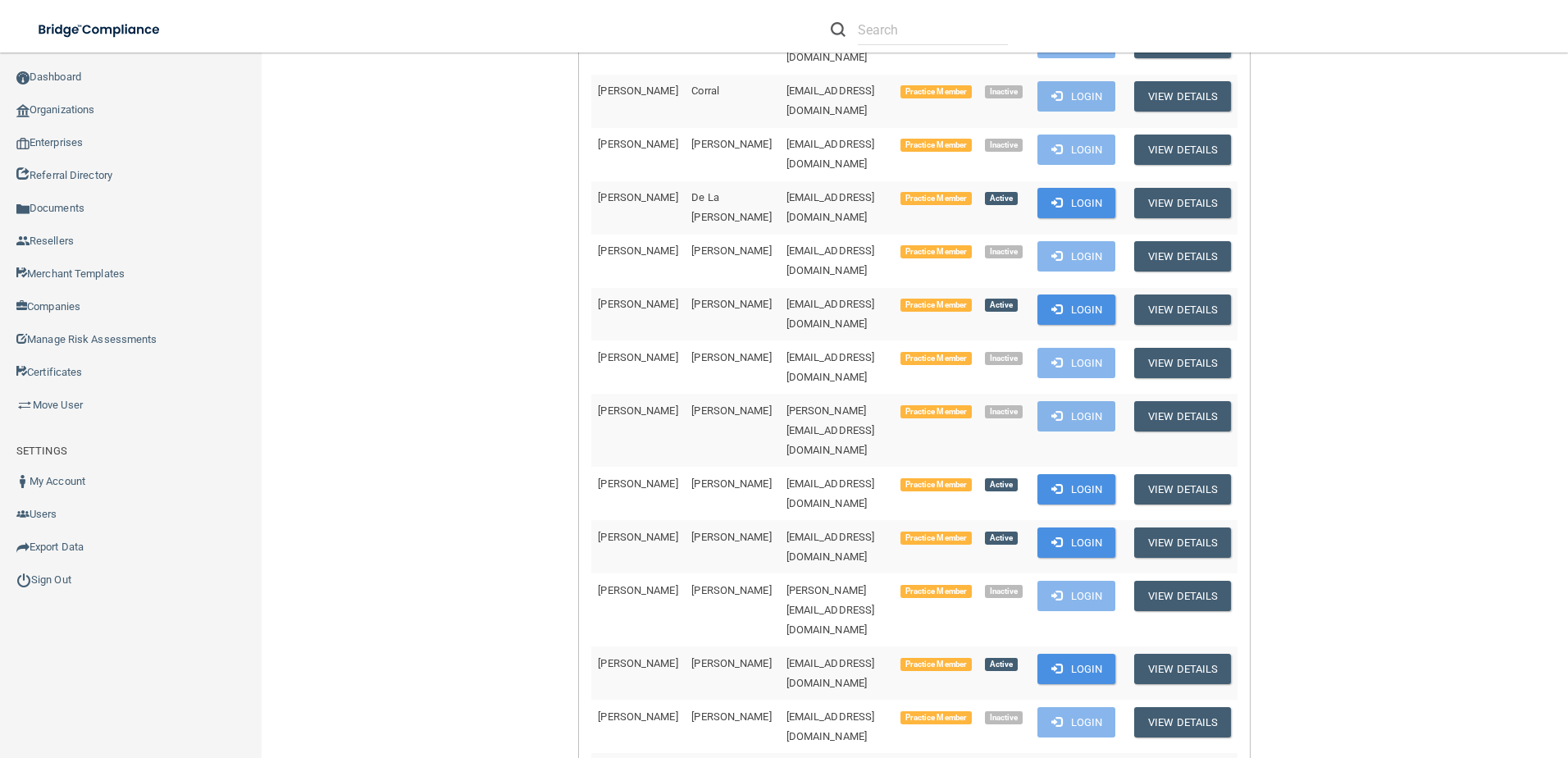
scroll to position [1476, 0]
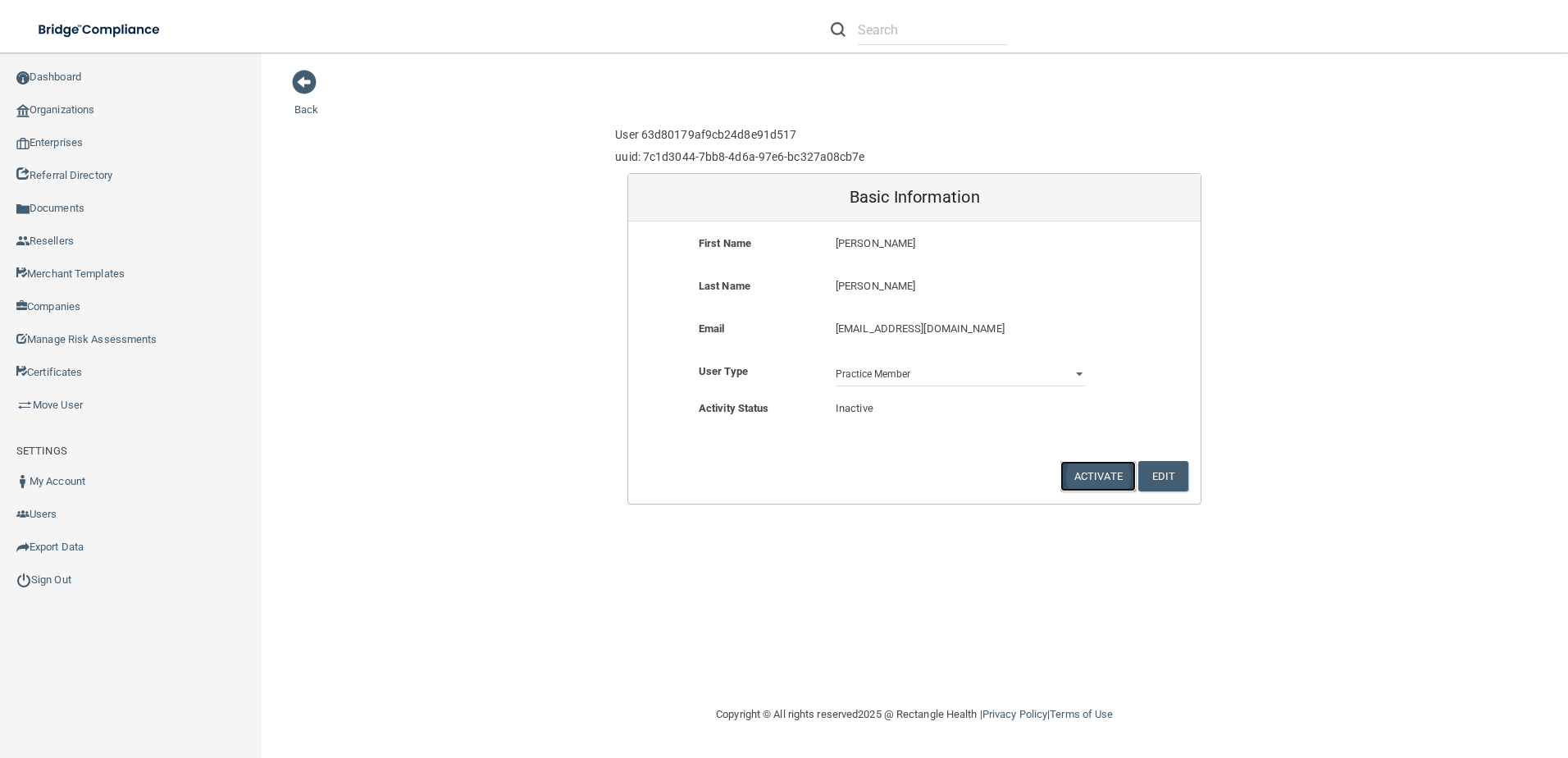
click at [1090, 463] on button "Activate" at bounding box center [1098, 476] width 76 height 31
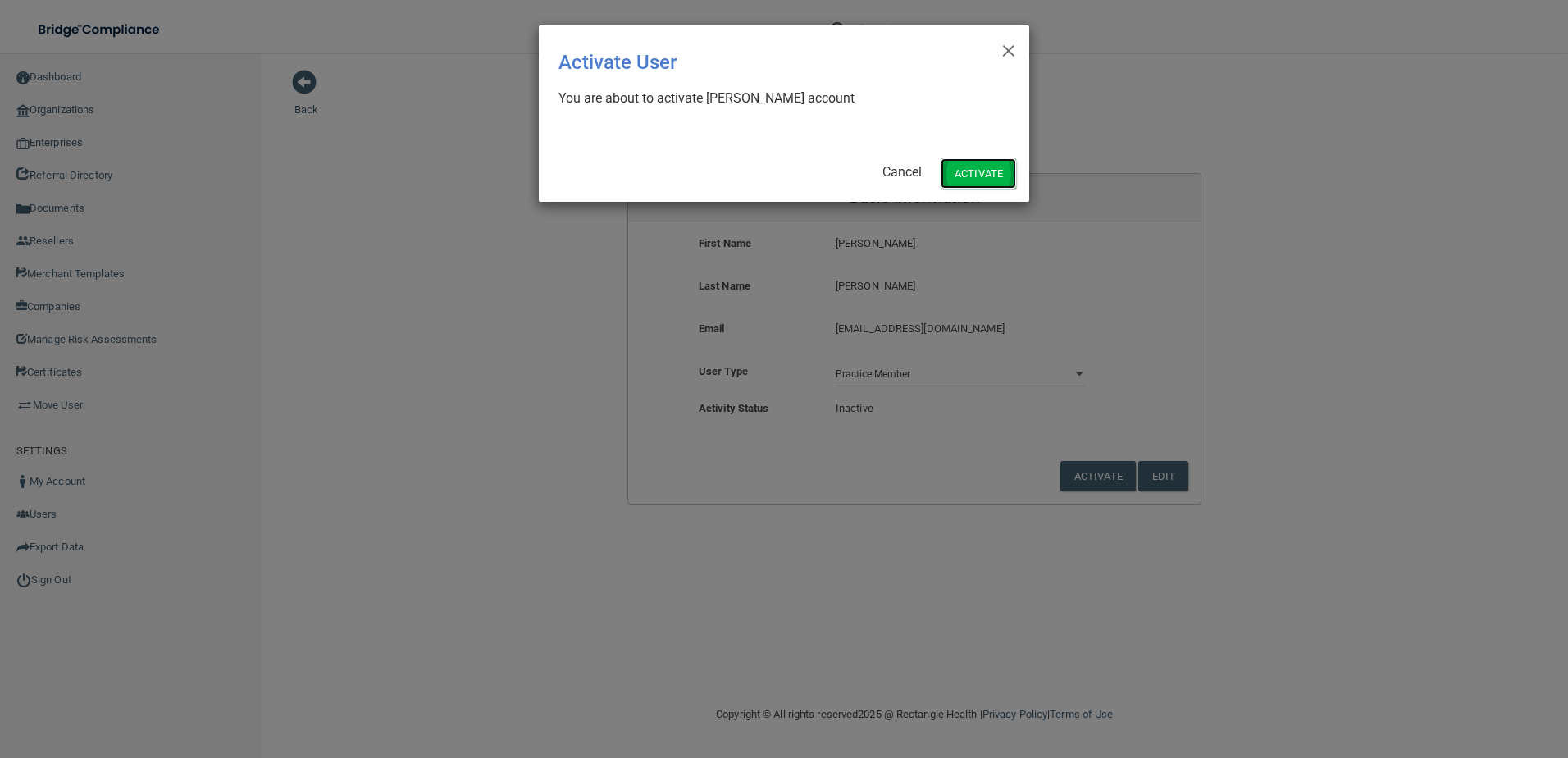
click at [989, 164] on button "Activate" at bounding box center [978, 173] width 76 height 31
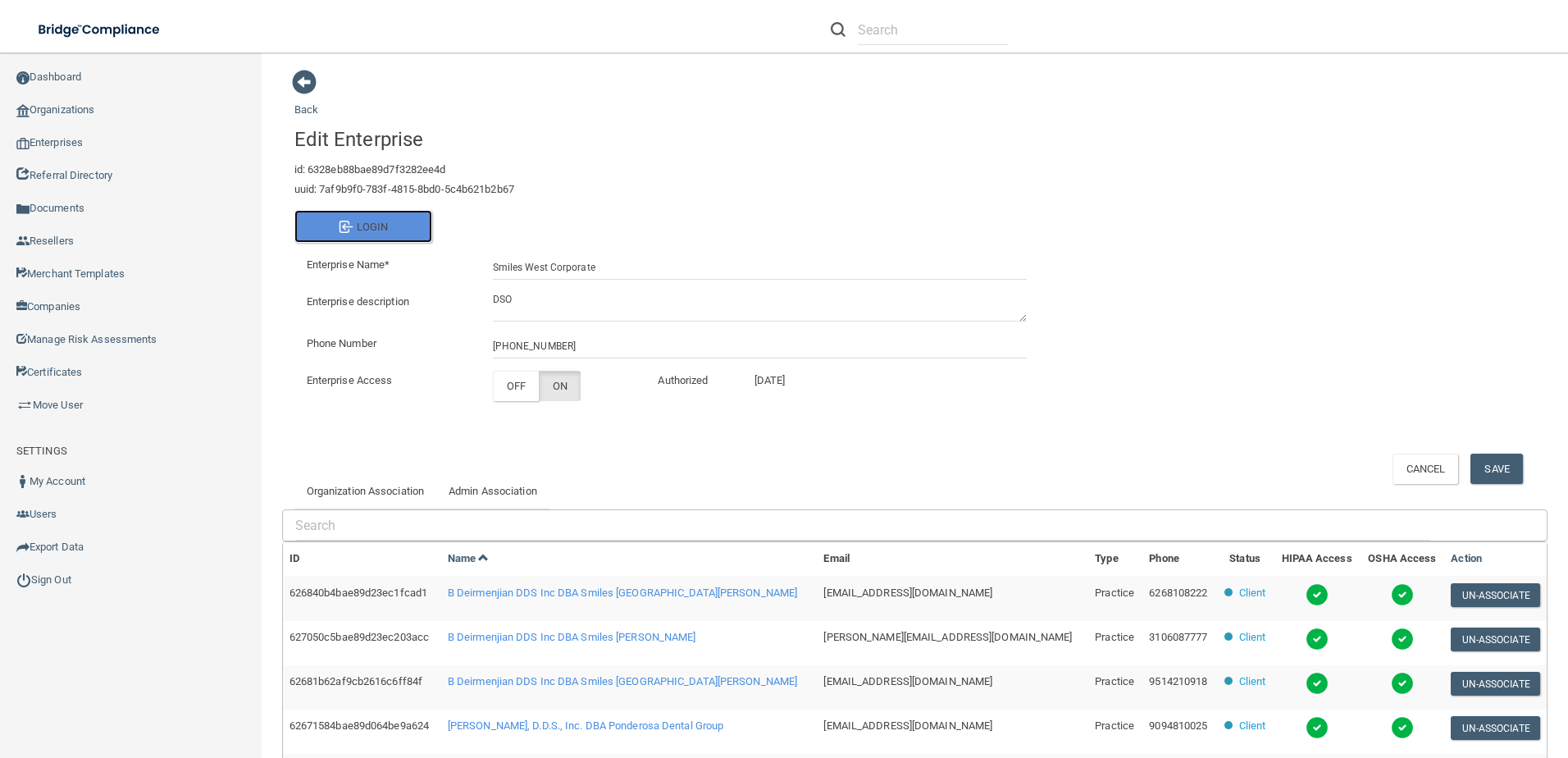
click at [403, 222] on button "Login" at bounding box center [363, 226] width 138 height 32
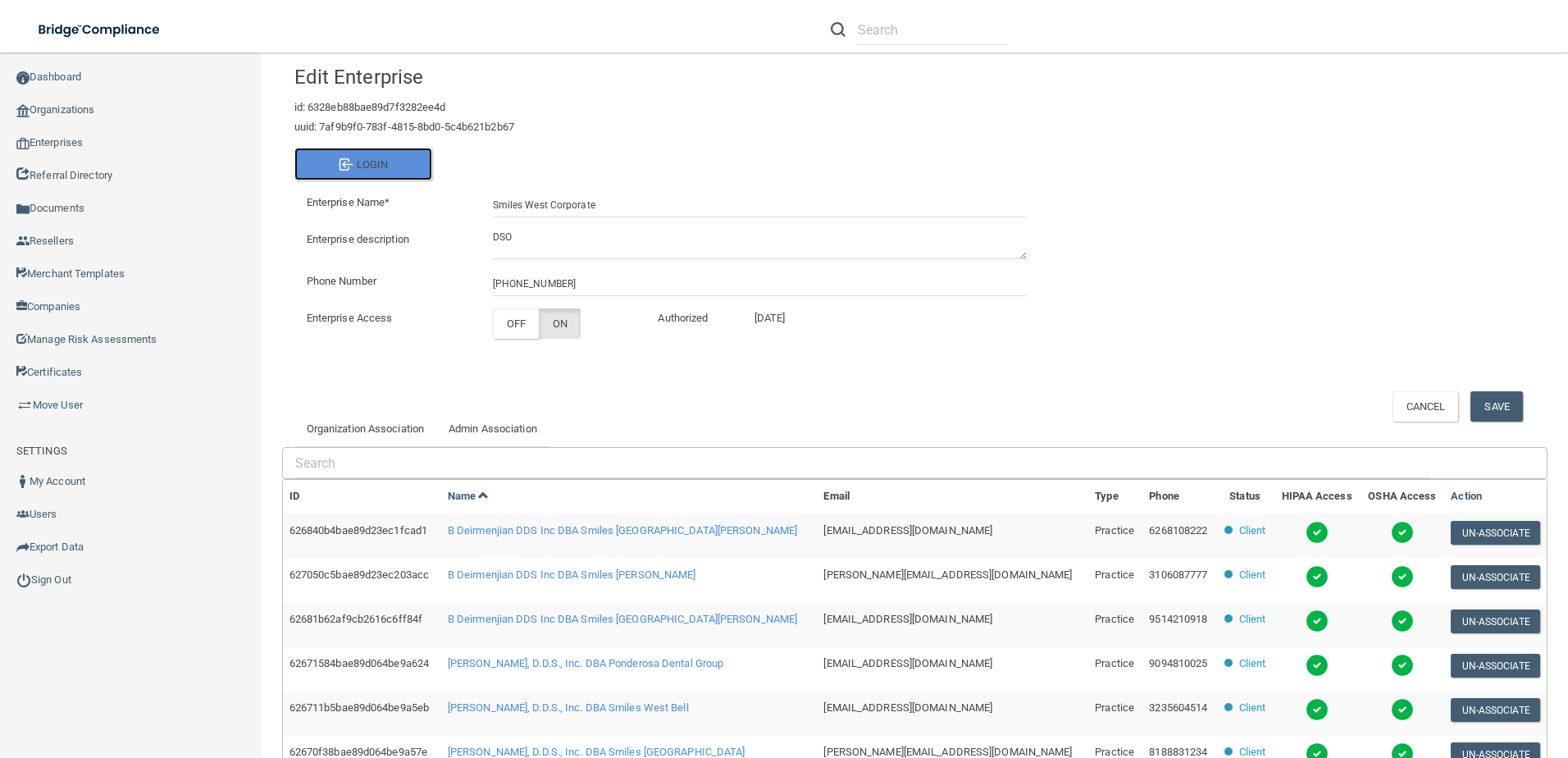
scroll to position [397, 0]
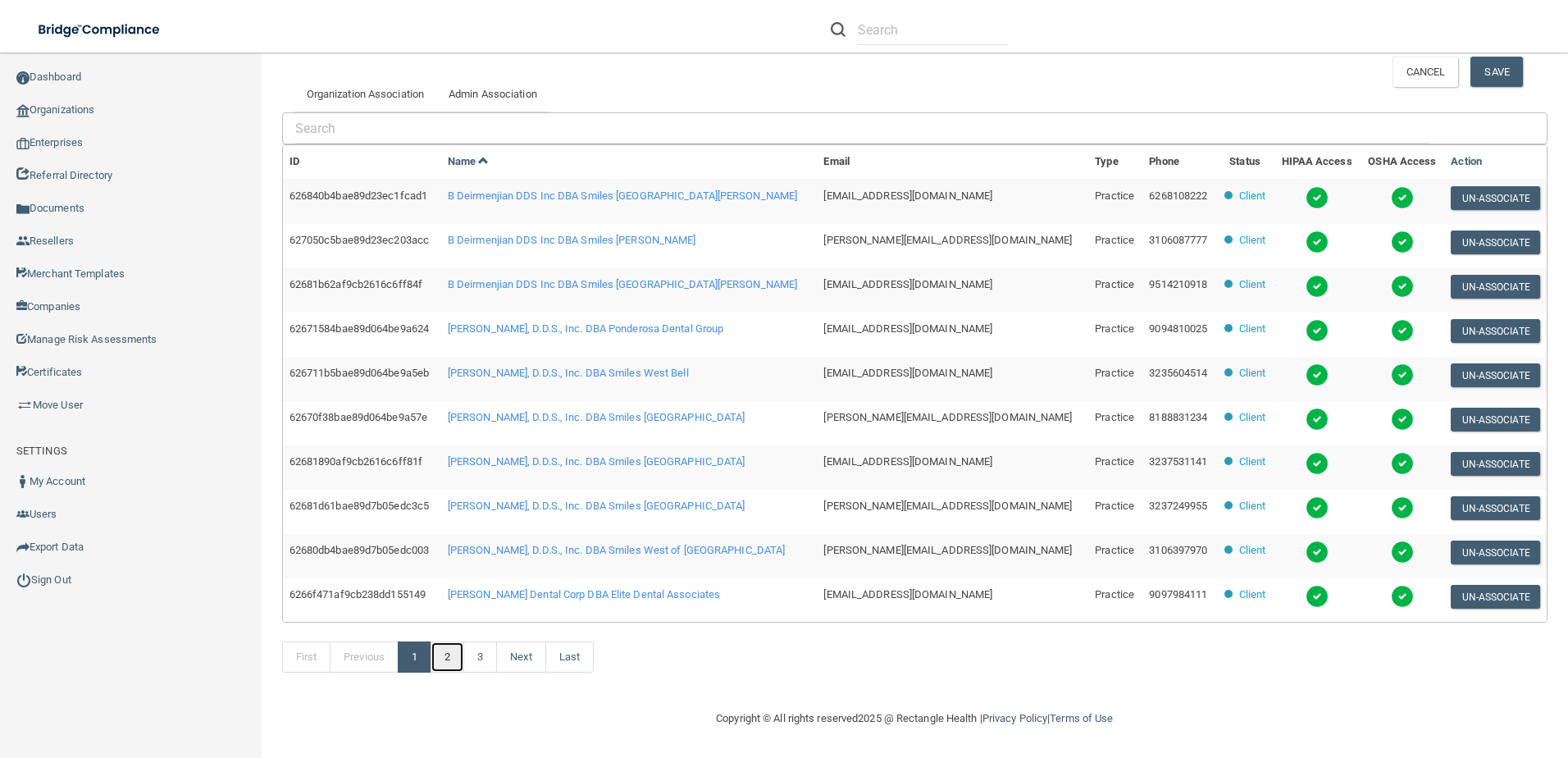
click at [447, 652] on link "2" at bounding box center [447, 657] width 33 height 32
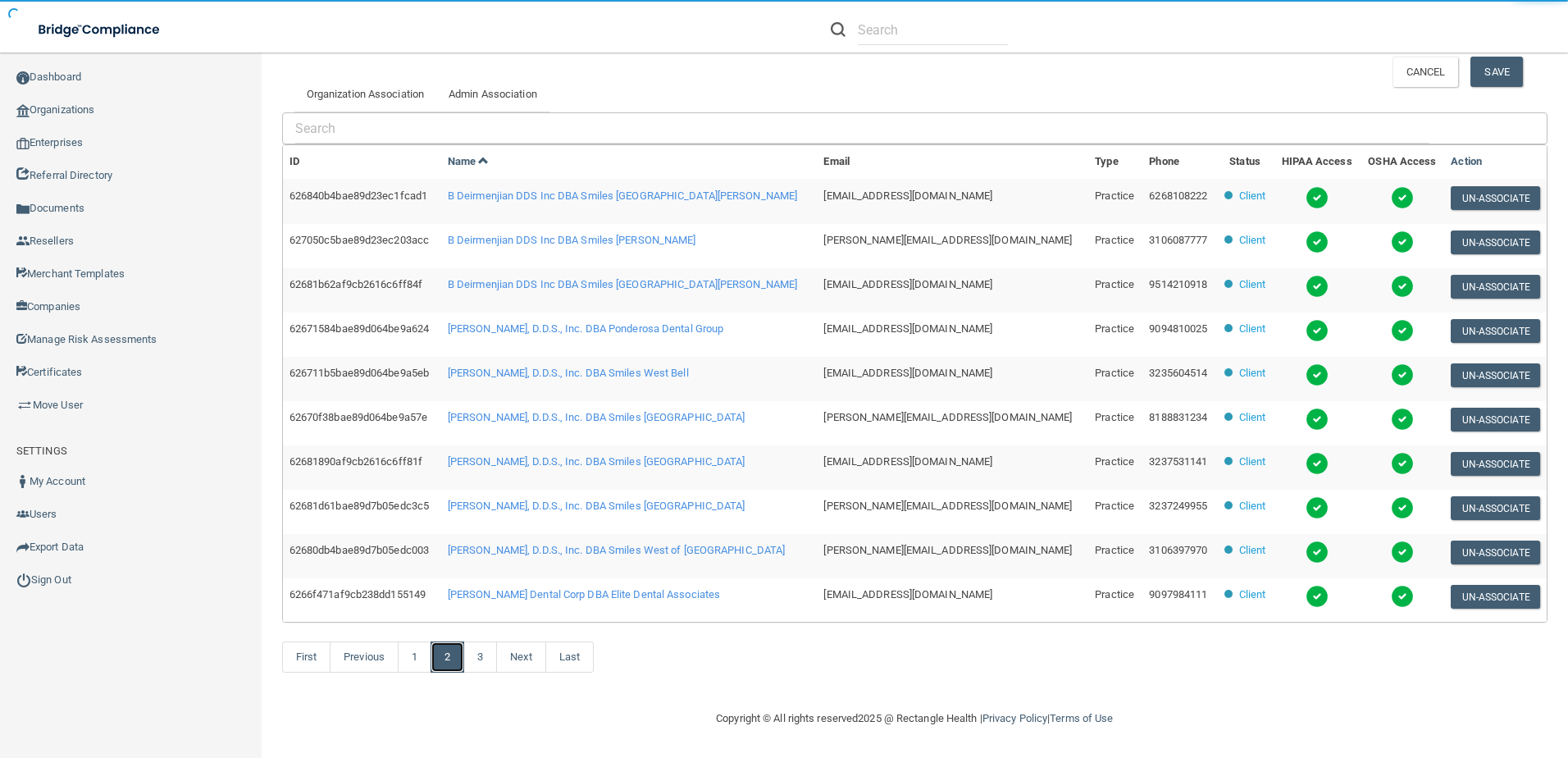
scroll to position [8, 0]
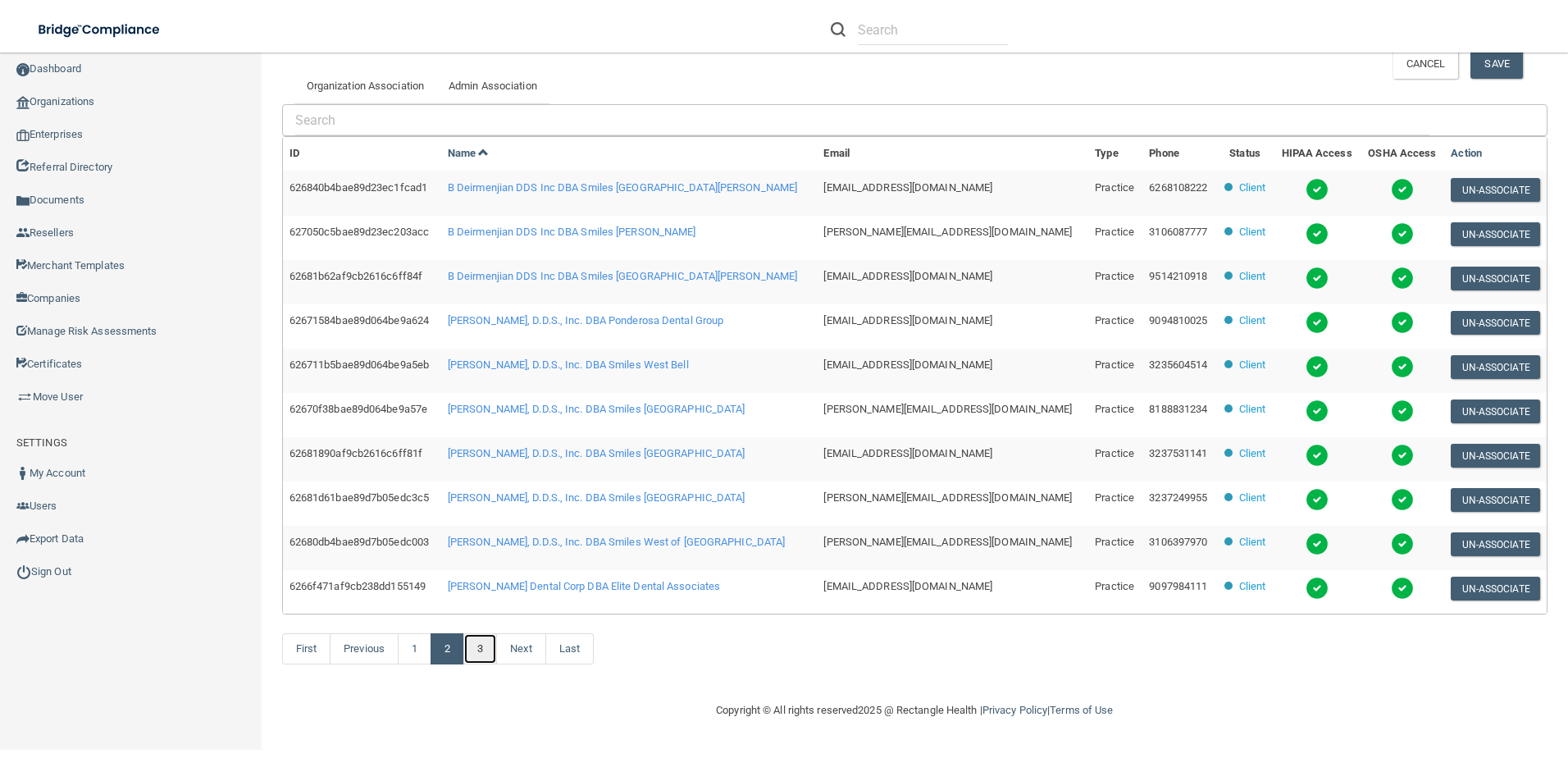
click at [482, 645] on link "3" at bounding box center [479, 649] width 33 height 32
click at [404, 650] on link "1" at bounding box center [414, 649] width 33 height 32
click at [448, 661] on link "2" at bounding box center [447, 649] width 33 height 32
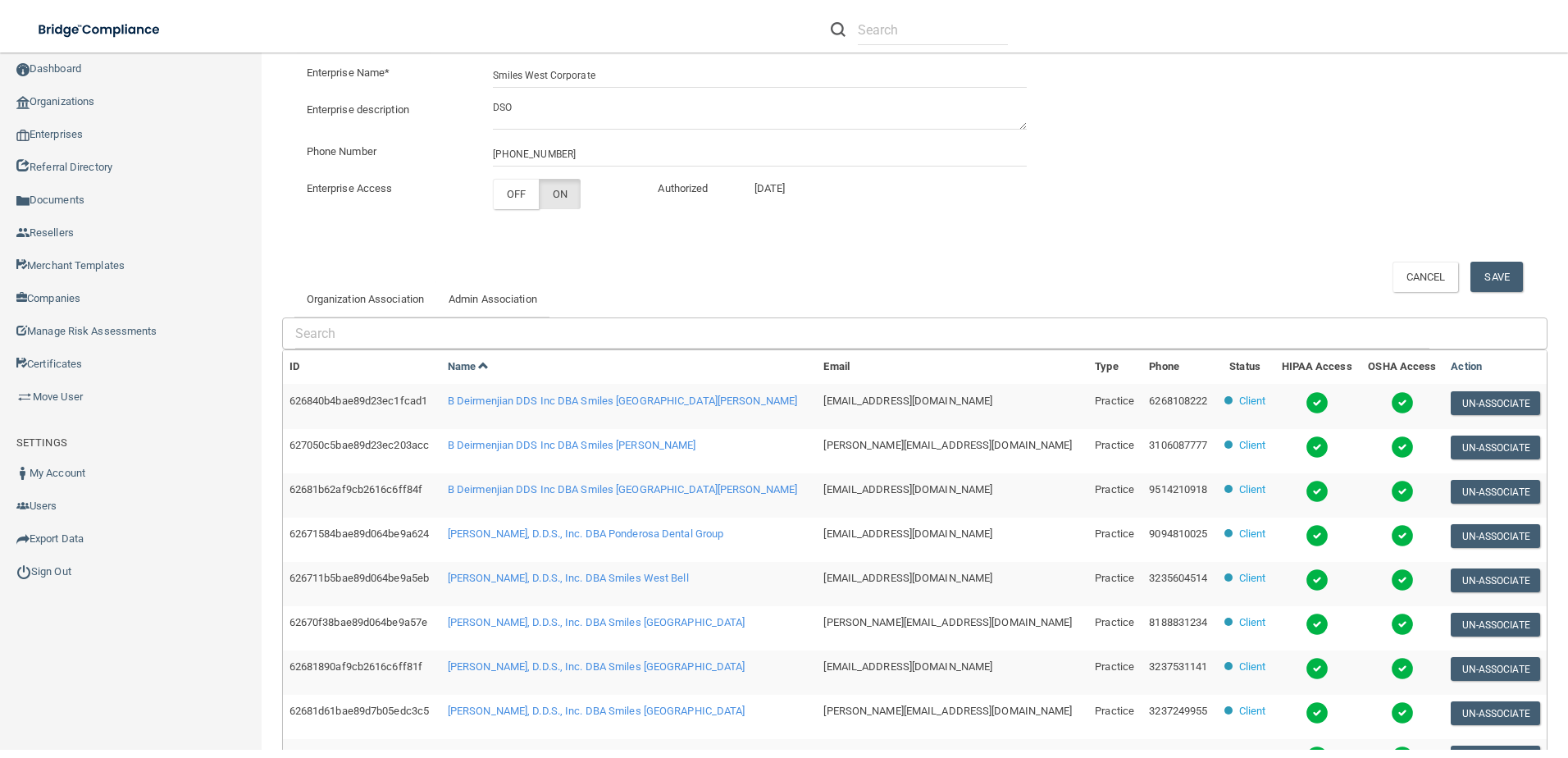
scroll to position [0, 0]
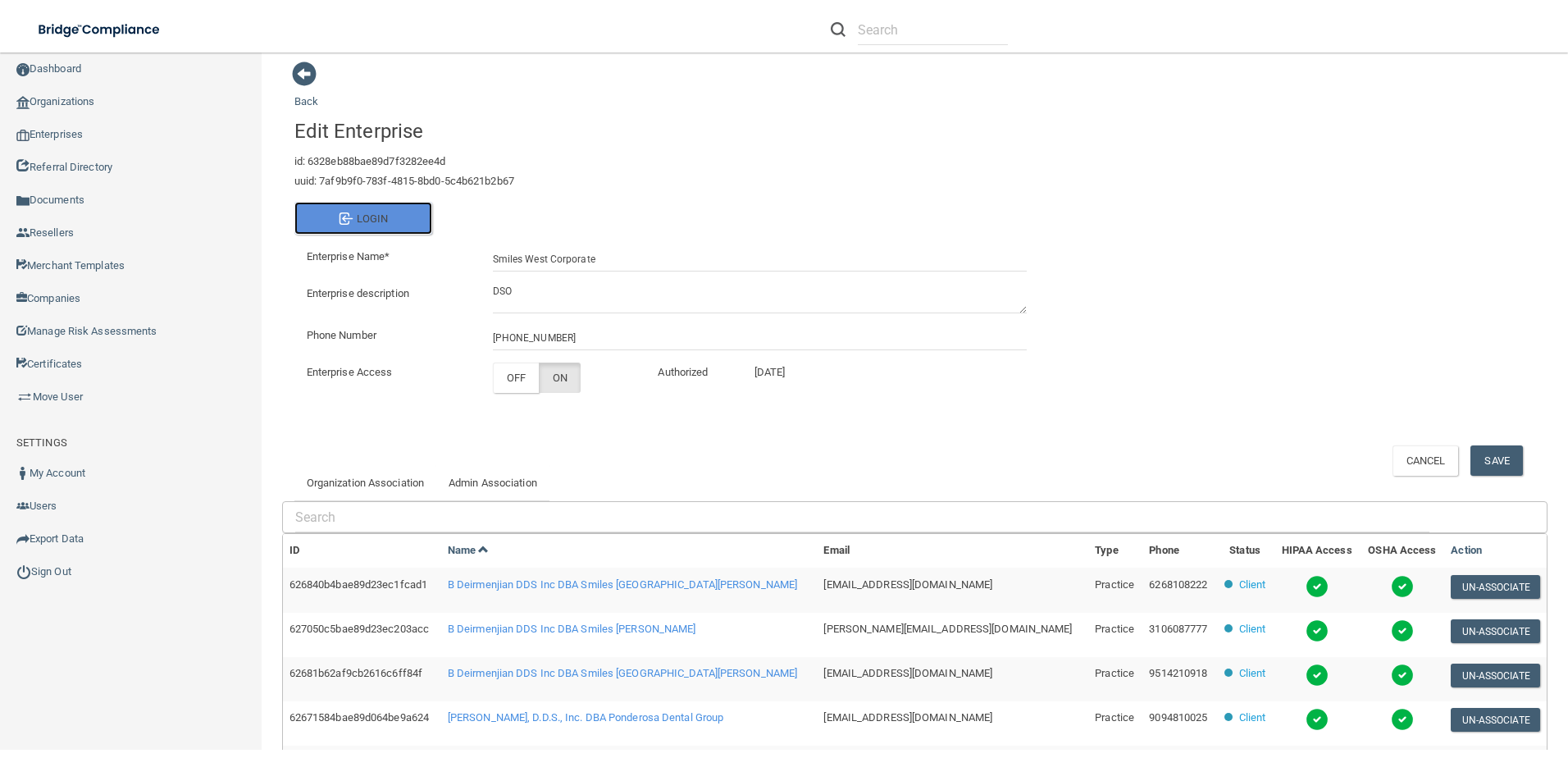
click at [369, 202] on button "Login" at bounding box center [363, 218] width 138 height 32
click at [369, 219] on button "Login" at bounding box center [363, 218] width 138 height 32
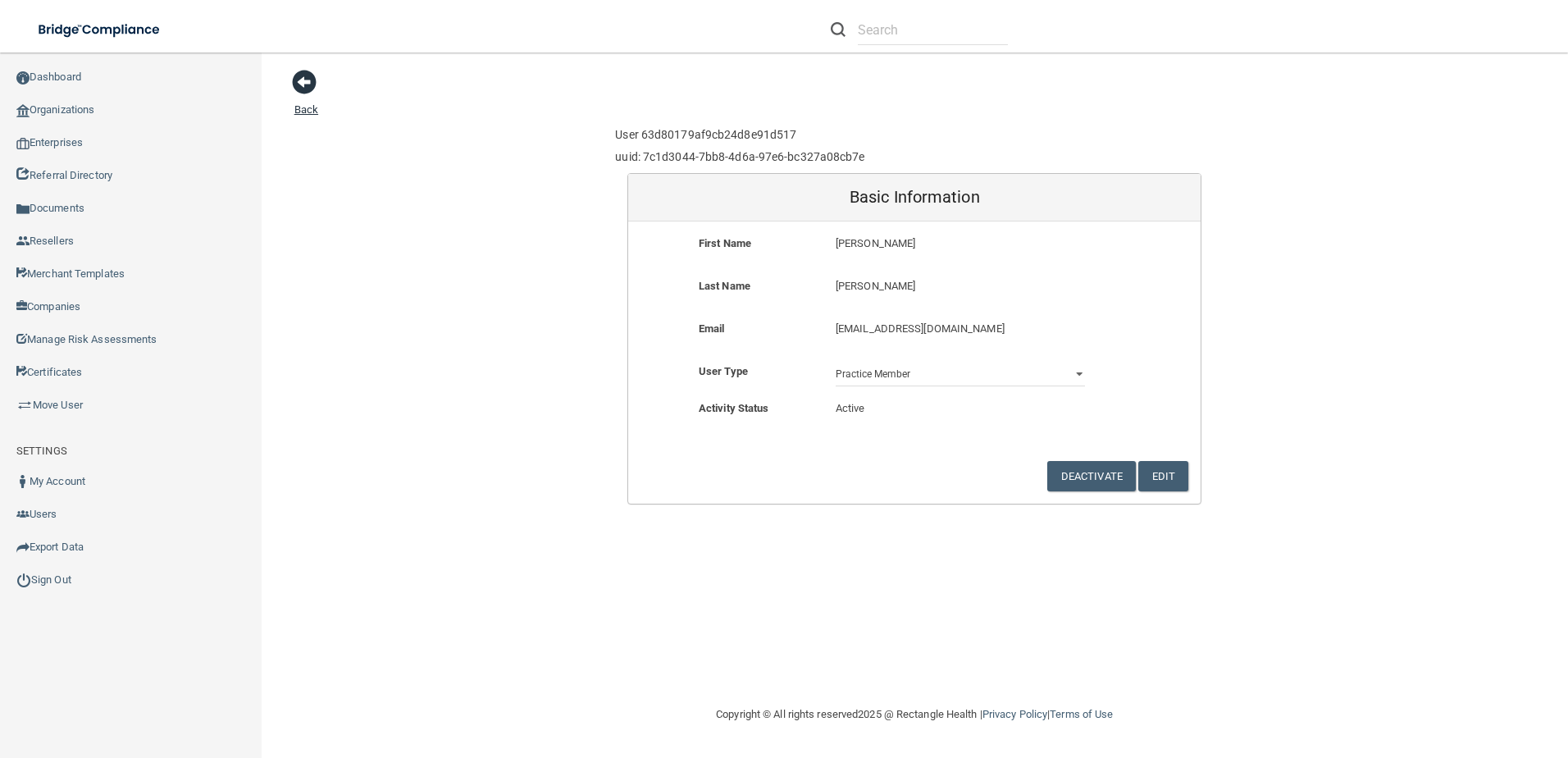
click at [296, 85] on span at bounding box center [304, 81] width 24 height 24
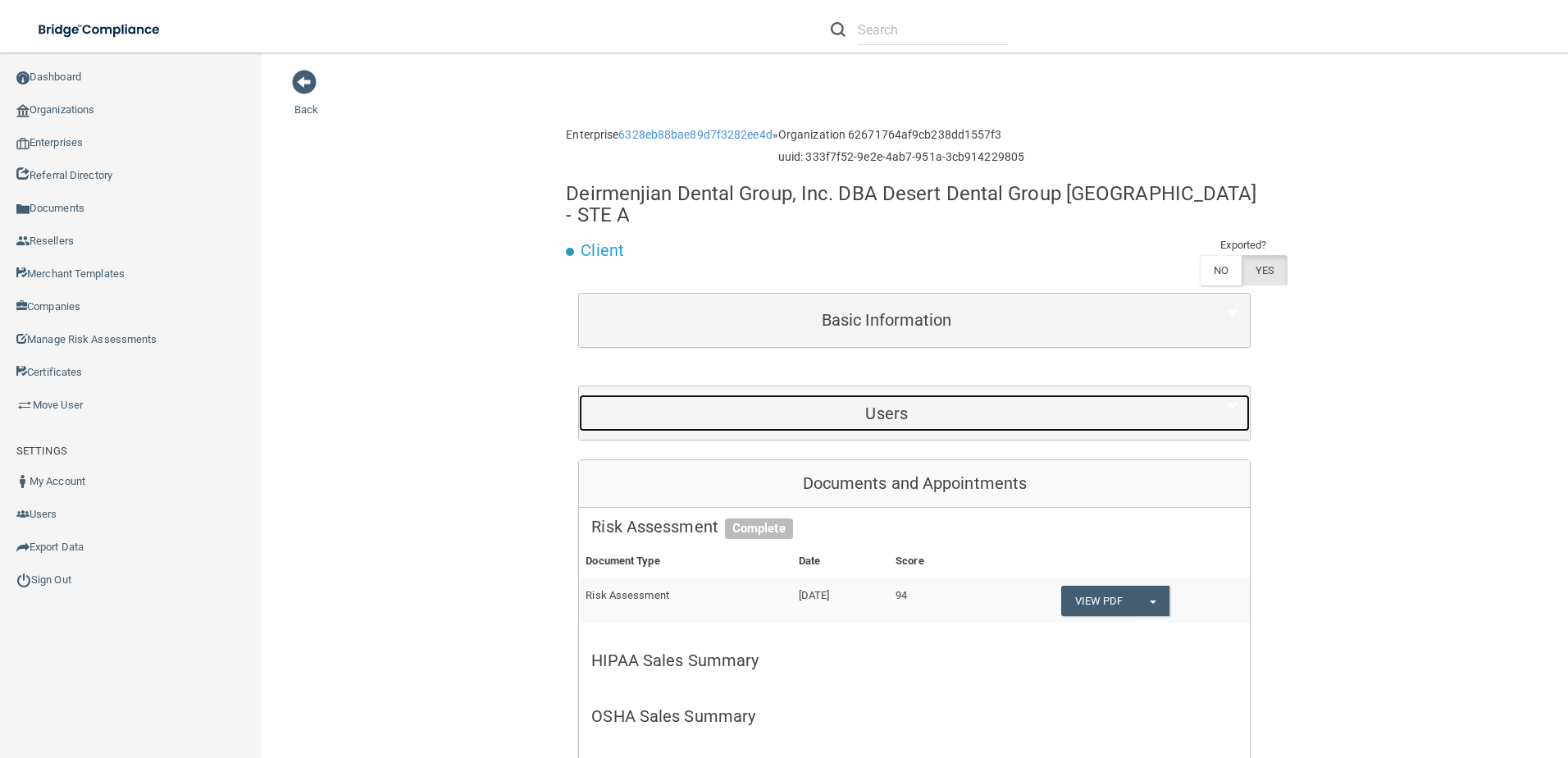
click at [938, 404] on h5 "Users" at bounding box center [886, 413] width 590 height 18
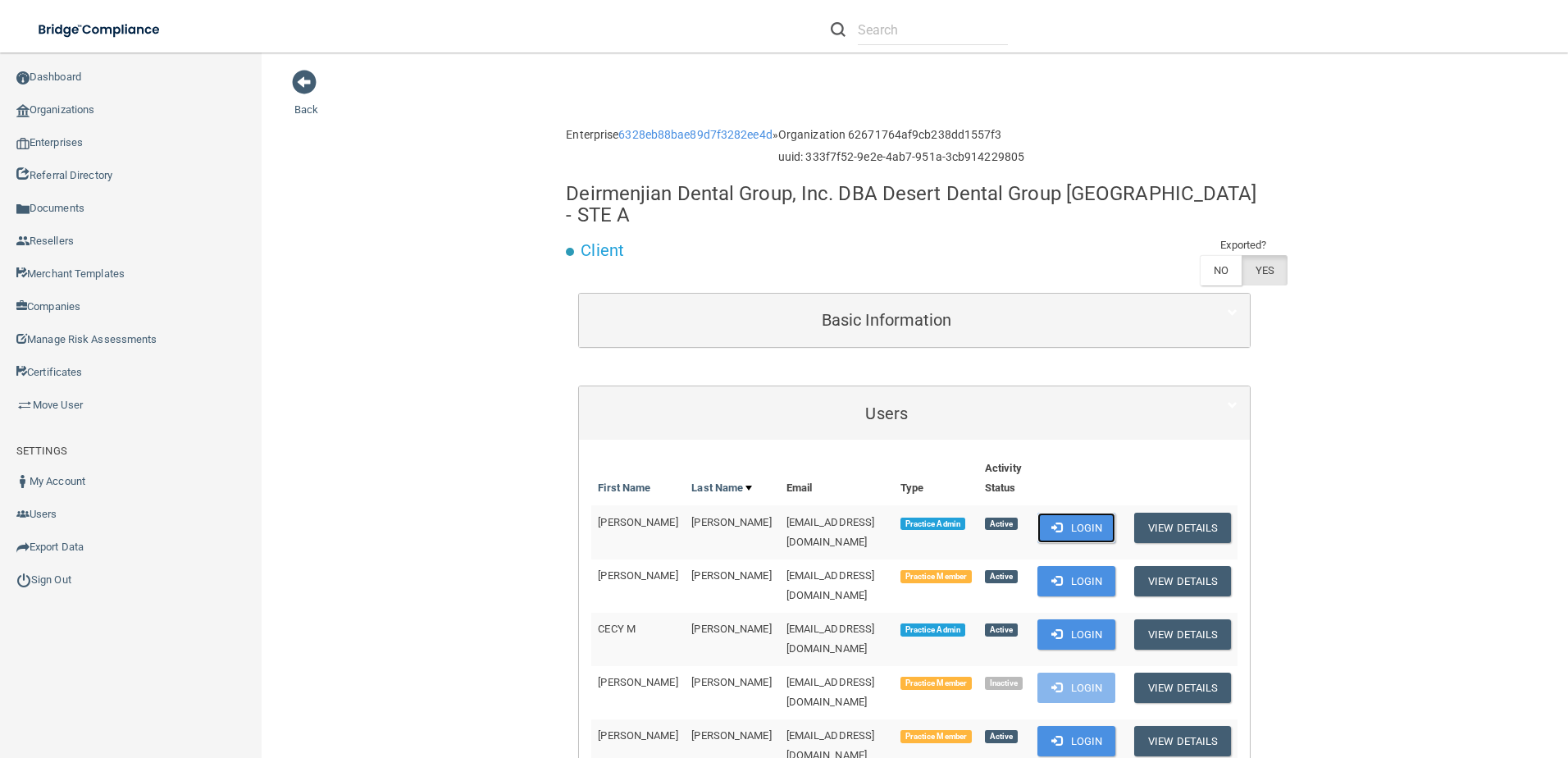
click at [1115, 513] on button "Login" at bounding box center [1076, 528] width 78 height 31
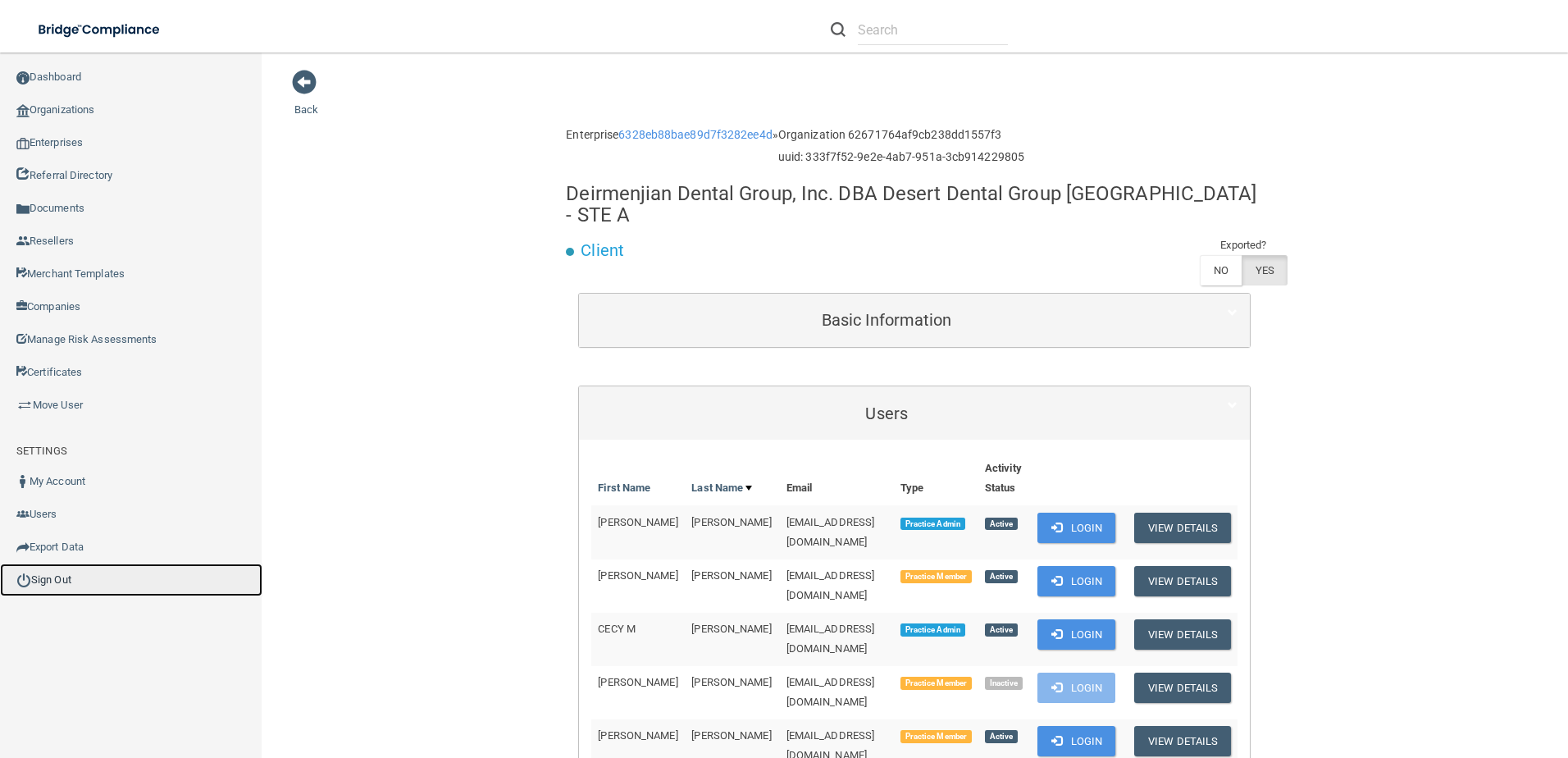
click at [65, 581] on link "Sign Out" at bounding box center [131, 579] width 263 height 32
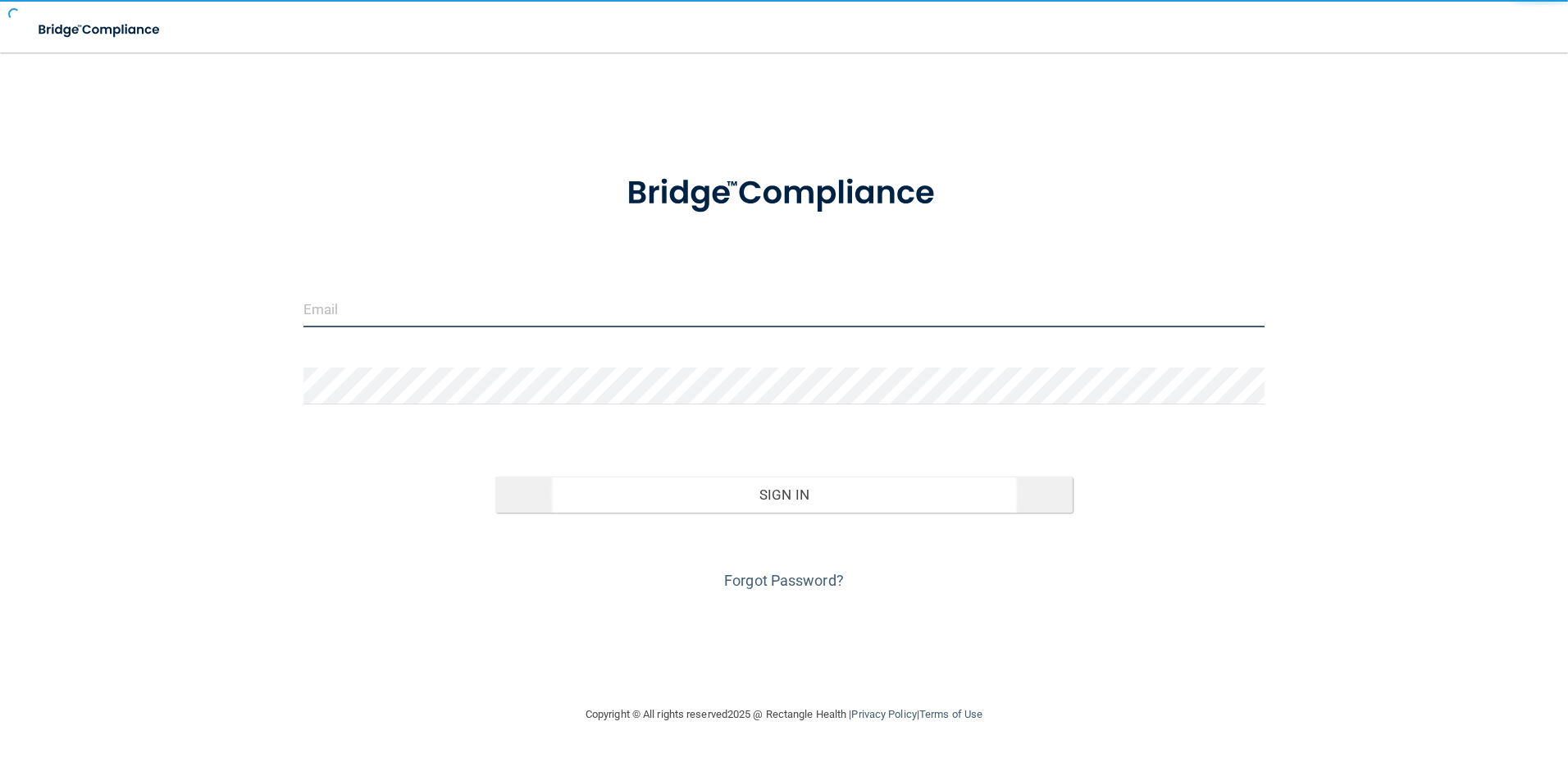
type input "agrantz@rectanglehealth.com"
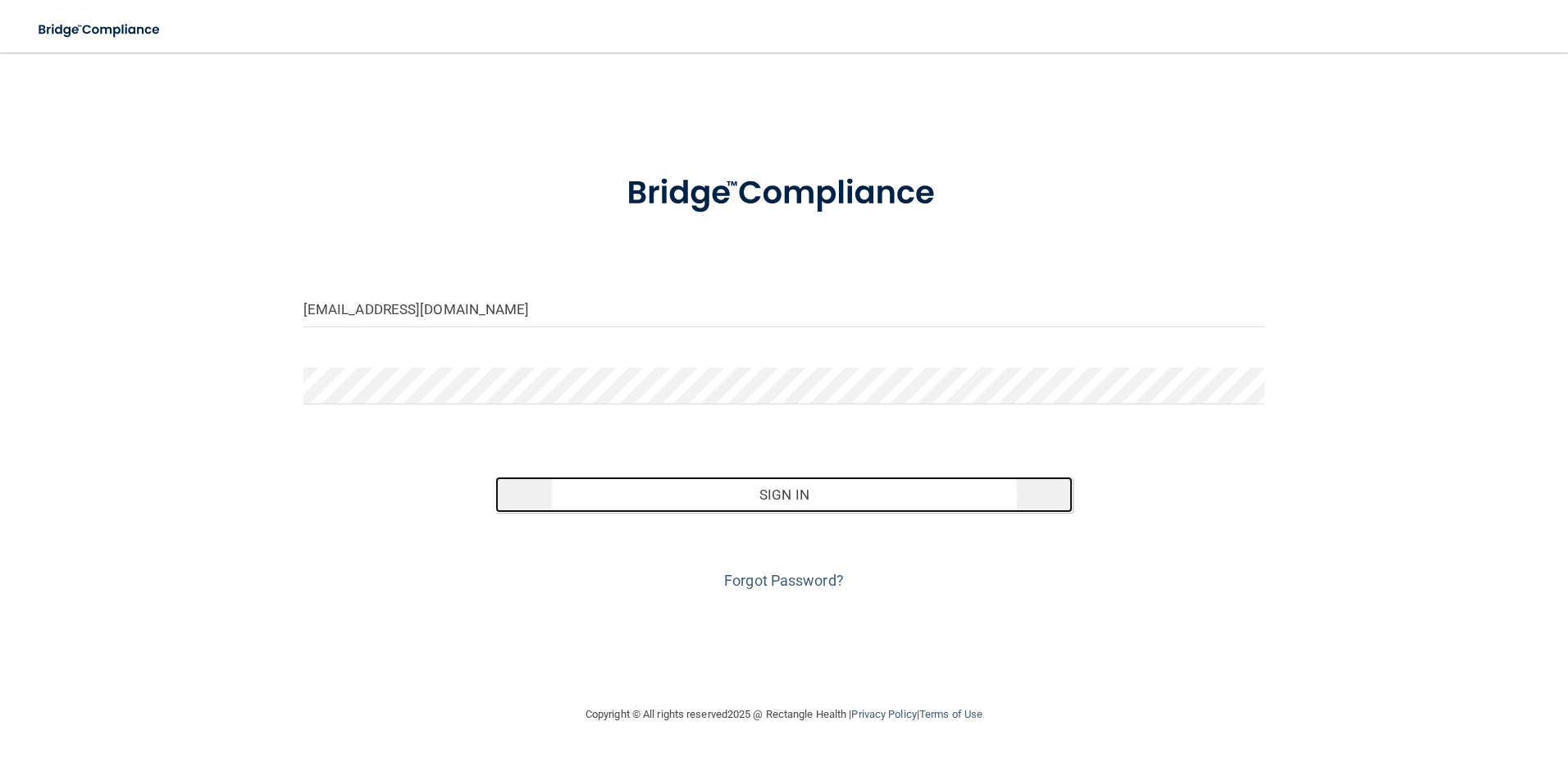
click at [835, 498] on button "Sign In" at bounding box center [784, 495] width 577 height 36
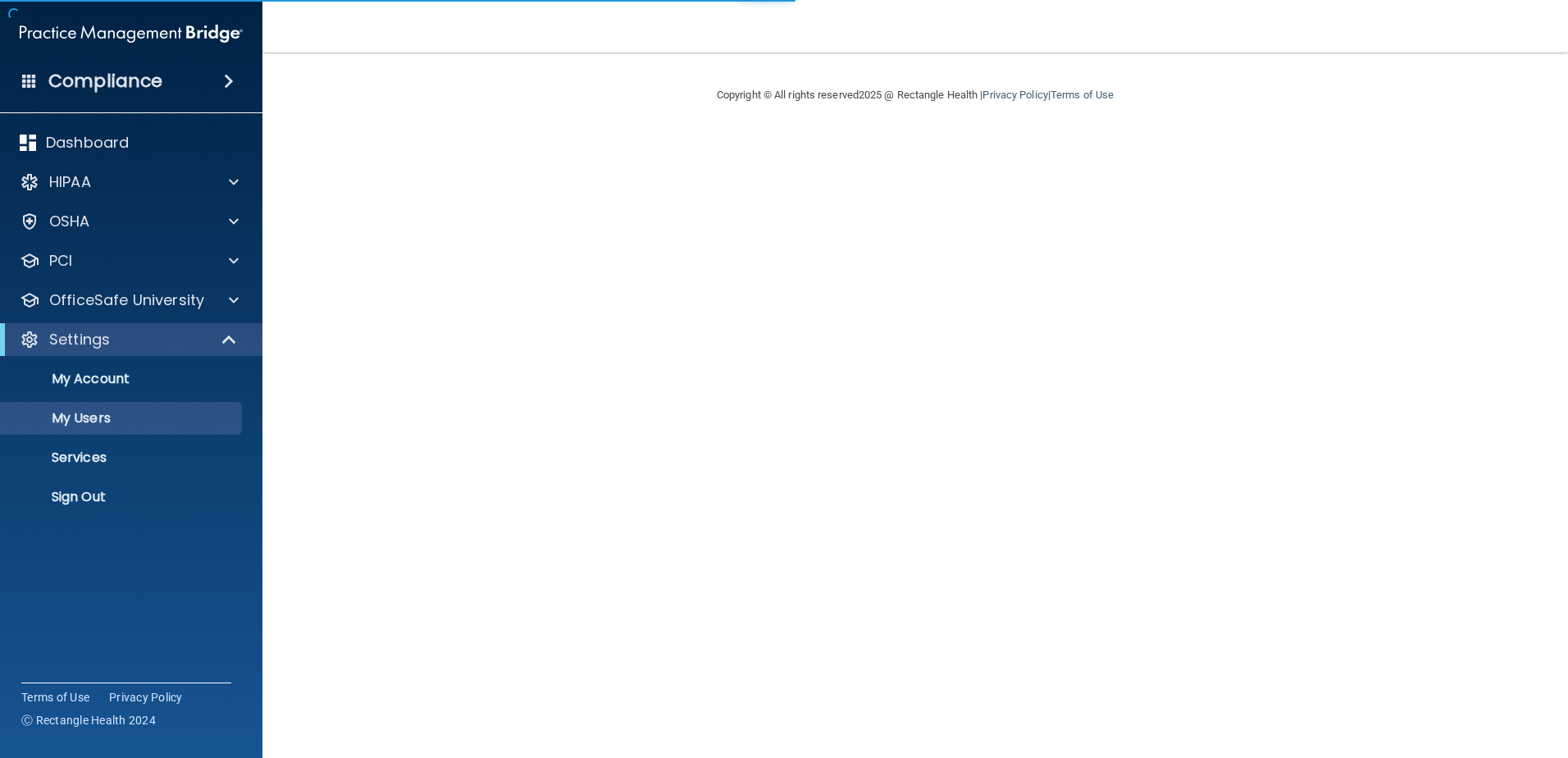
select select "20"
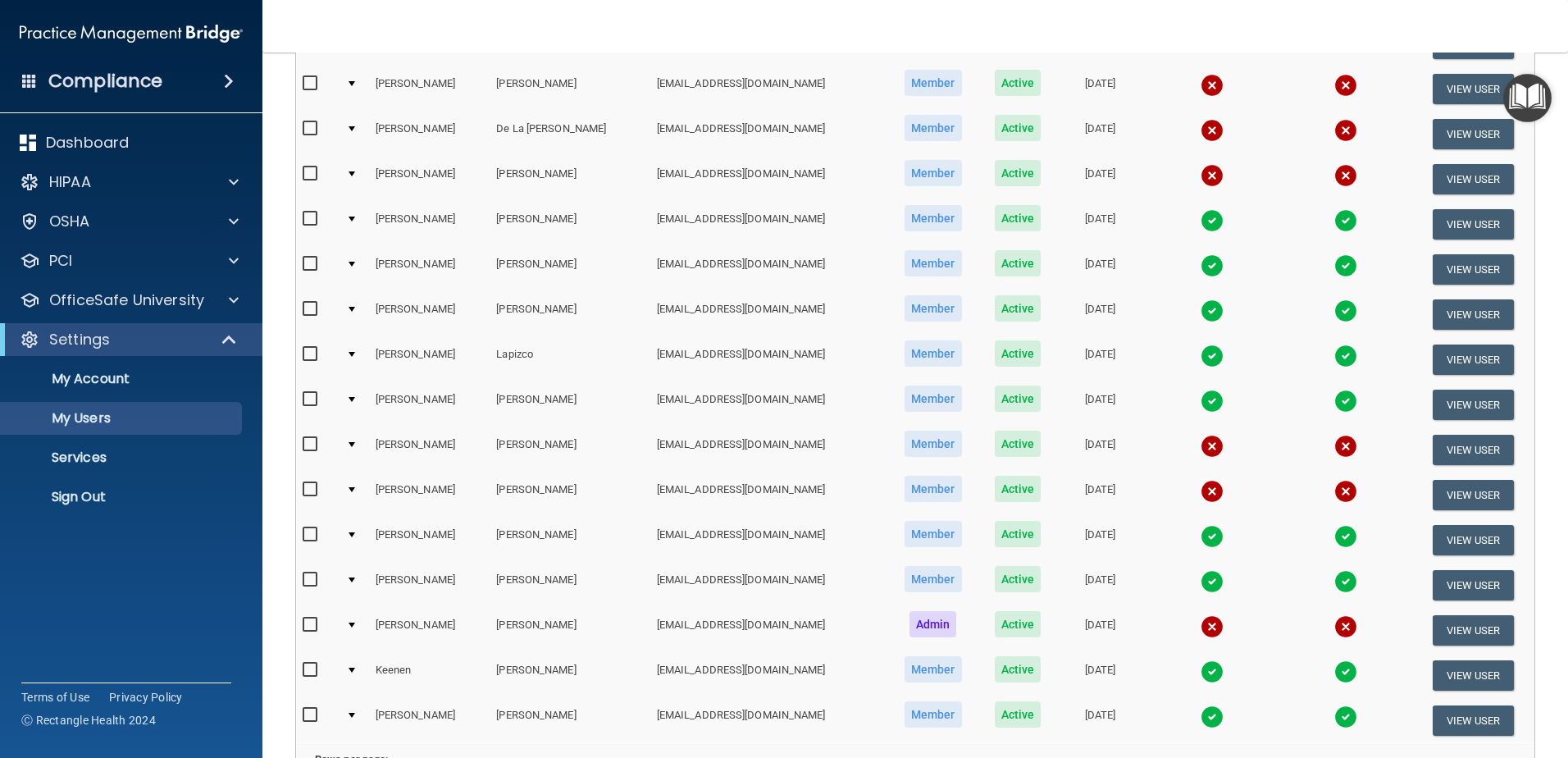
scroll to position [328, 0]
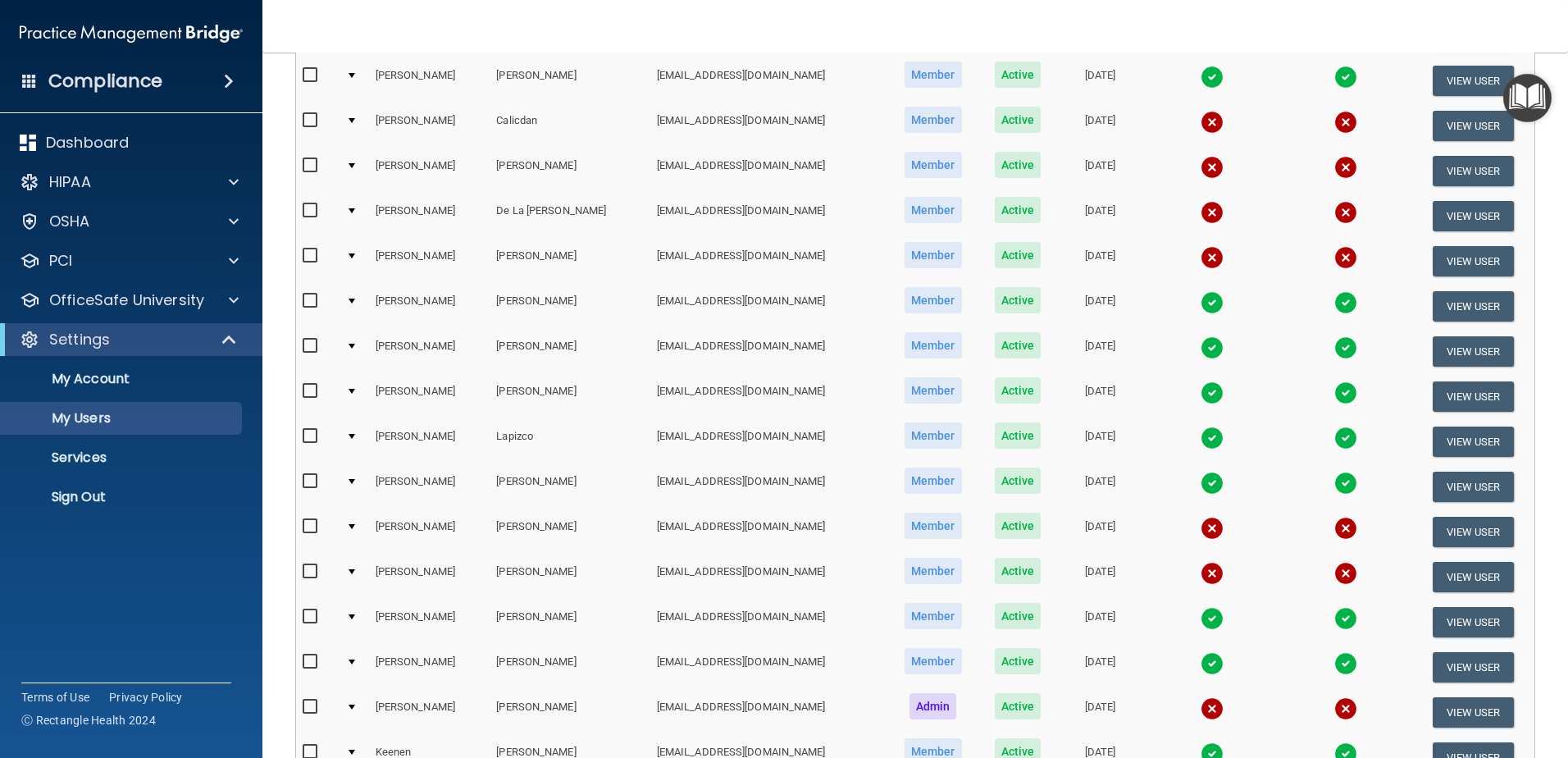
click at [309, 572] on input "checkbox" at bounding box center [311, 571] width 19 height 14
checkbox input "true"
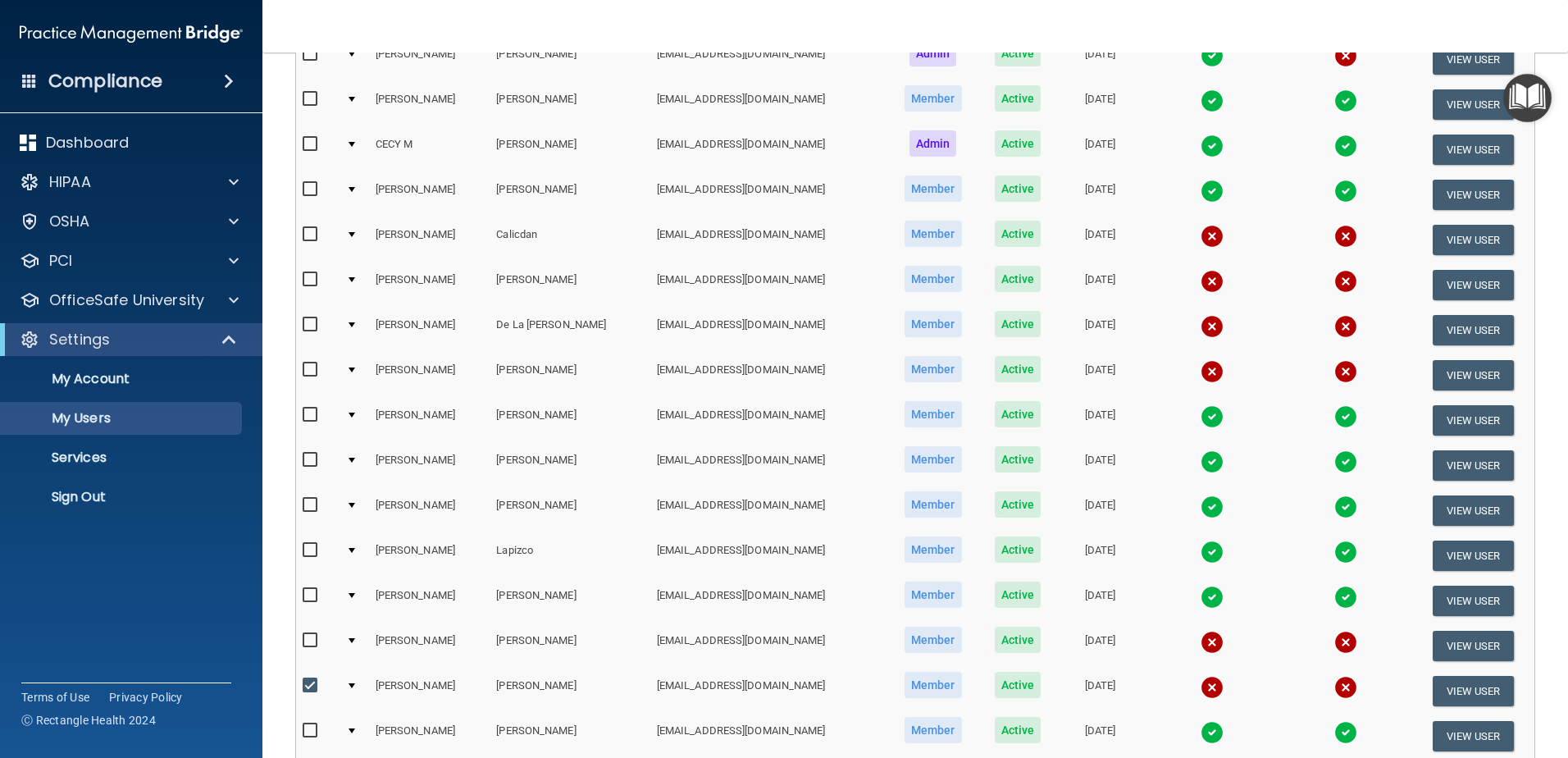
scroll to position [0, 0]
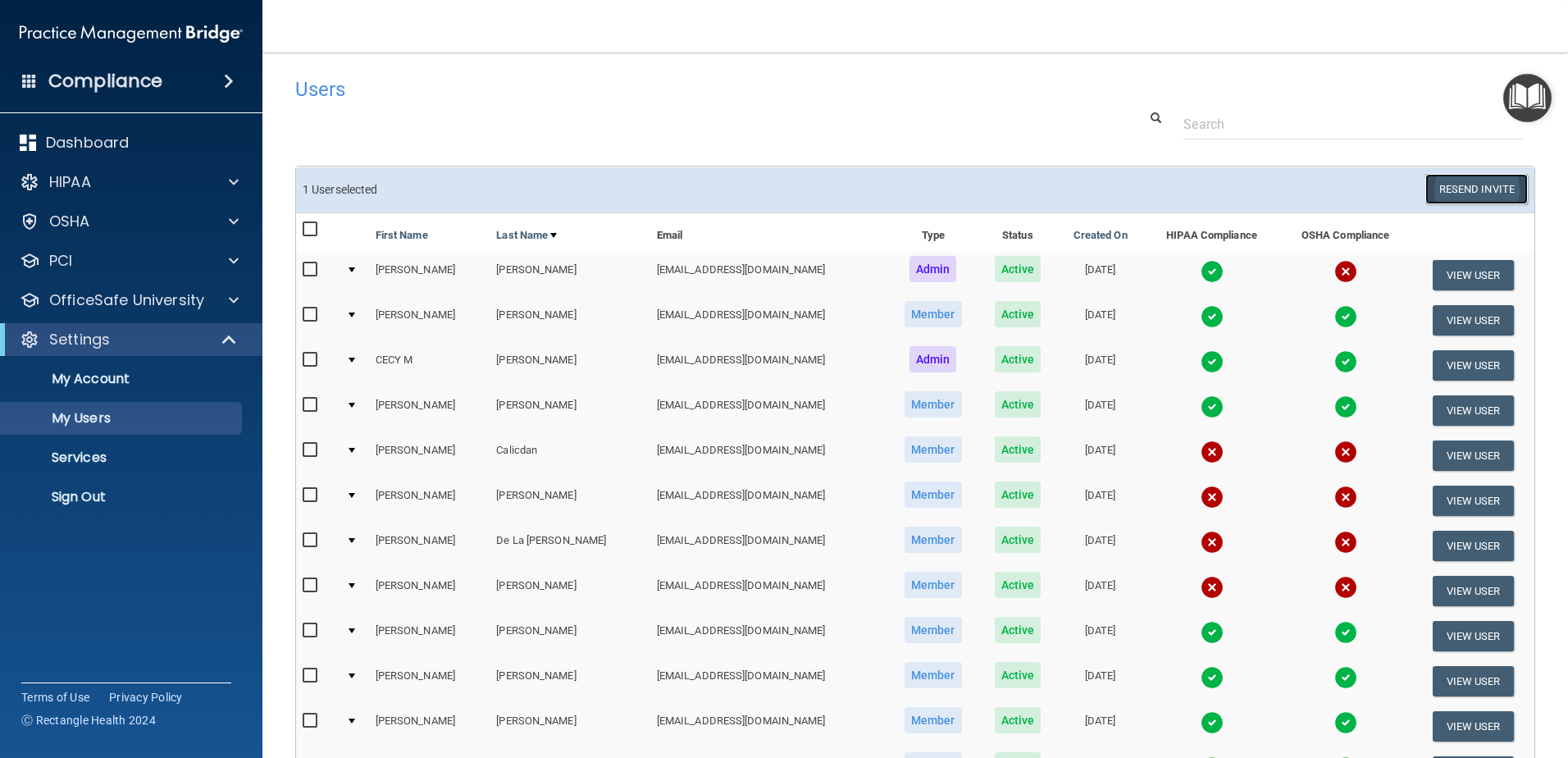
click at [1474, 187] on button "Resend Invite" at bounding box center [1476, 190] width 103 height 31
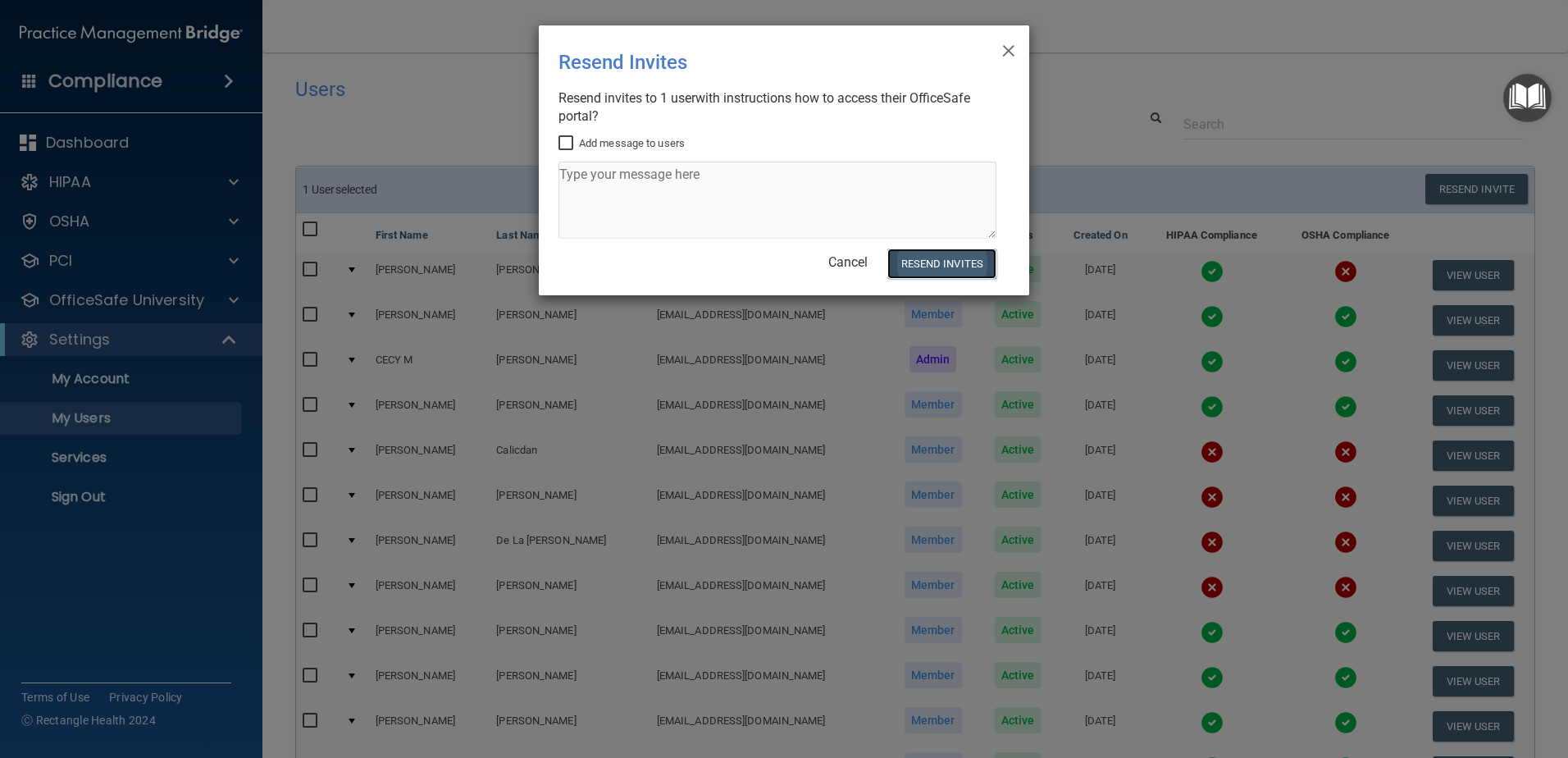
click at [964, 266] on button "Resend Invites" at bounding box center [941, 263] width 109 height 31
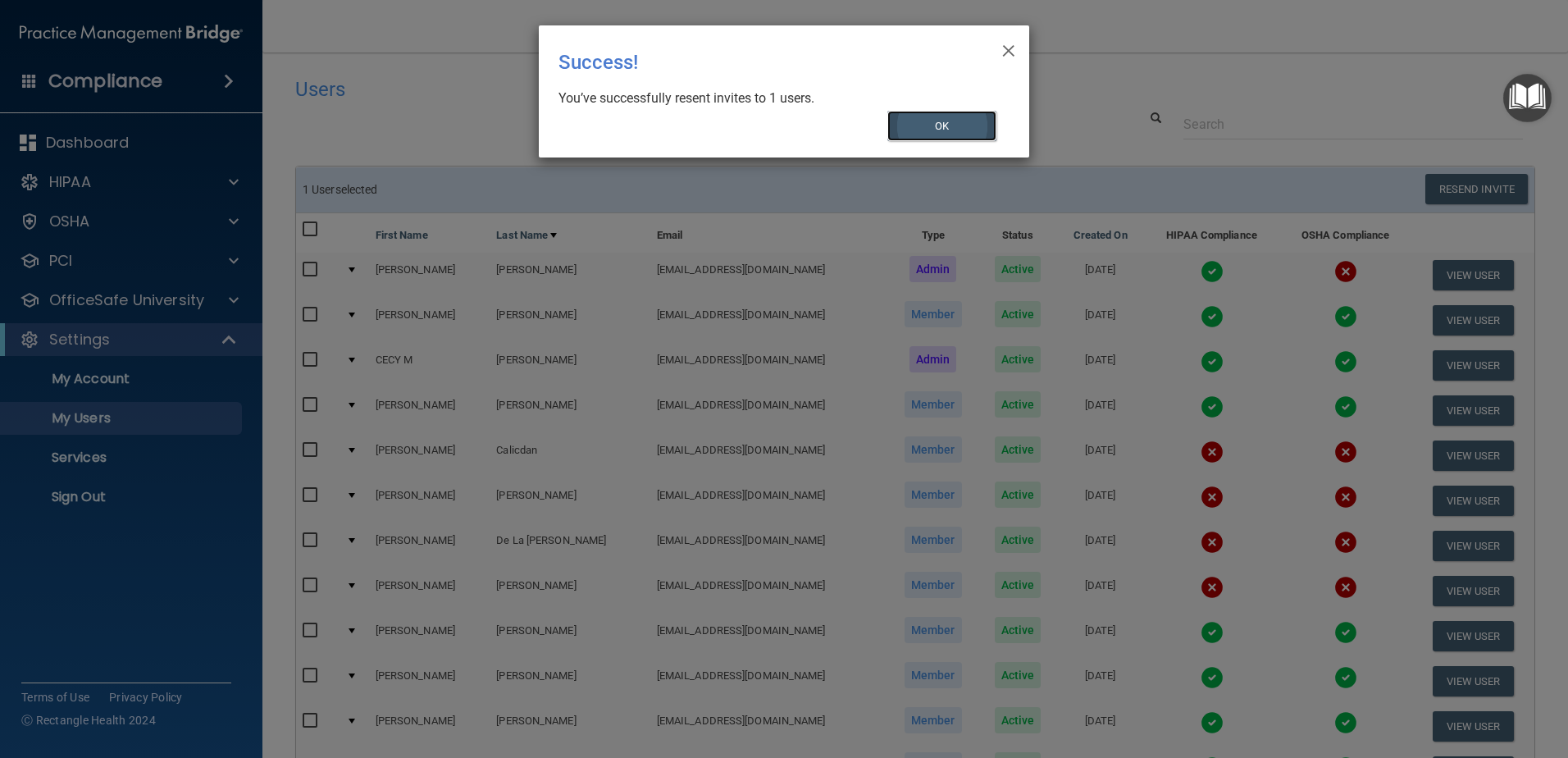
click at [909, 124] on button "OK" at bounding box center [942, 126] width 110 height 31
